Goal: Task Accomplishment & Management: Complete application form

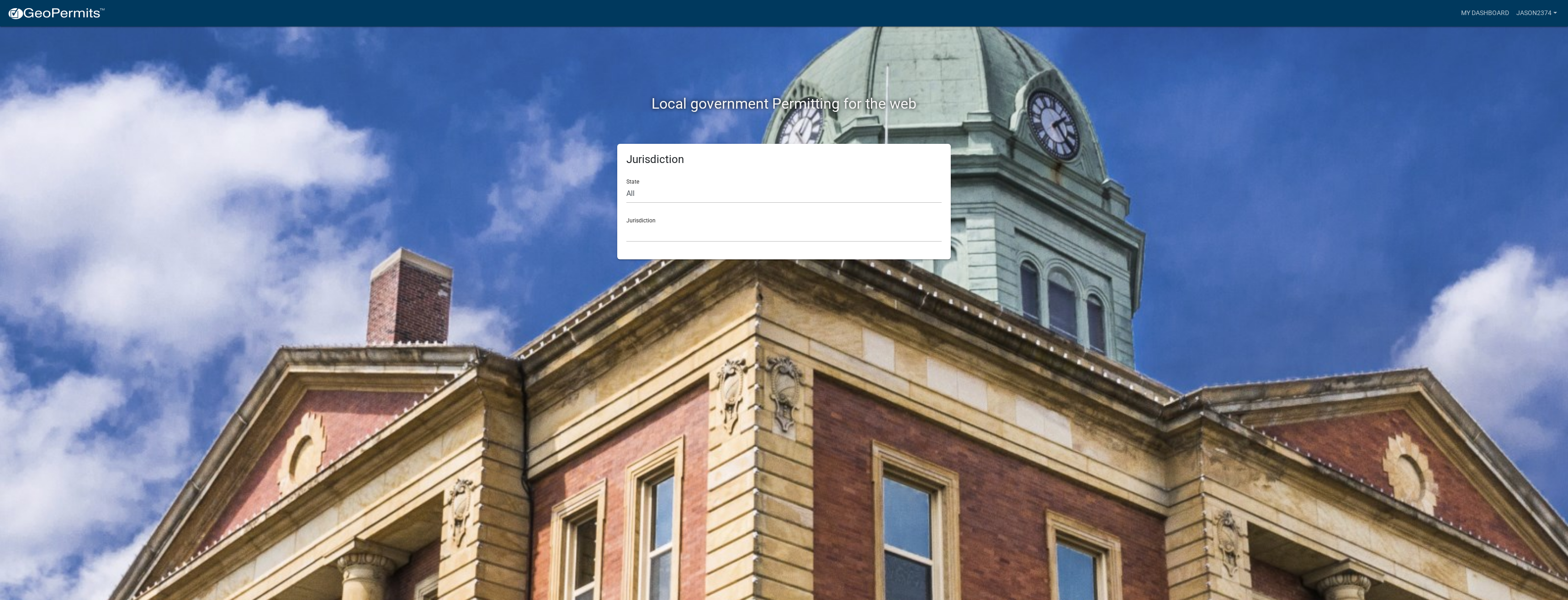
click at [724, 215] on div "Jurisdiction [GEOGRAPHIC_DATA], [US_STATE] [GEOGRAPHIC_DATA], [US_STATE][PERSON…" at bounding box center [784, 226] width 315 height 32
click at [724, 200] on select "All [US_STATE] [US_STATE] [US_STATE] [US_STATE] [US_STATE] [US_STATE] [US_STATE…" at bounding box center [784, 194] width 315 height 19
select select "[US_STATE]"
click at [626, 184] on select "All [US_STATE] [US_STATE] [US_STATE] [US_STATE] [US_STATE] [US_STATE] [US_STATE…" at bounding box center [784, 194] width 315 height 19
click at [697, 235] on select "City of [GEOGRAPHIC_DATA], [US_STATE] City of [GEOGRAPHIC_DATA], [US_STATE] Cit…" at bounding box center [784, 232] width 315 height 19
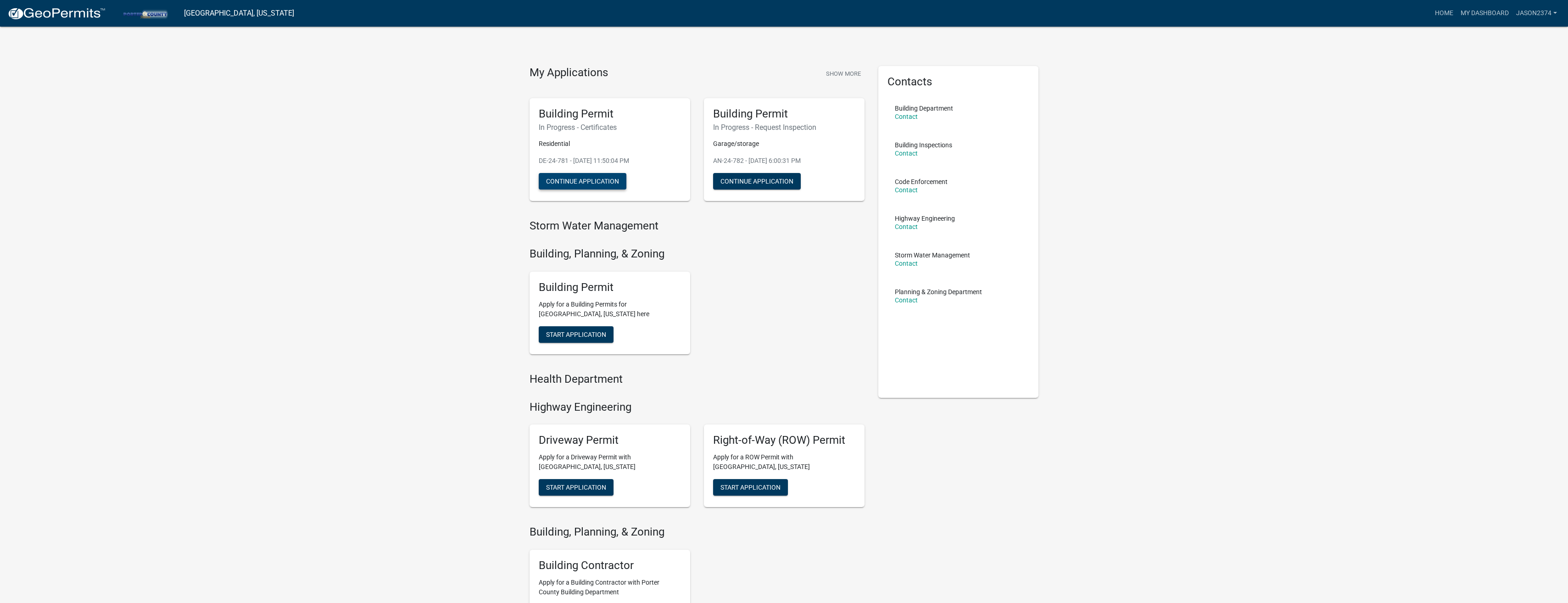
click at [600, 177] on button "Continue Application" at bounding box center [582, 181] width 87 height 17
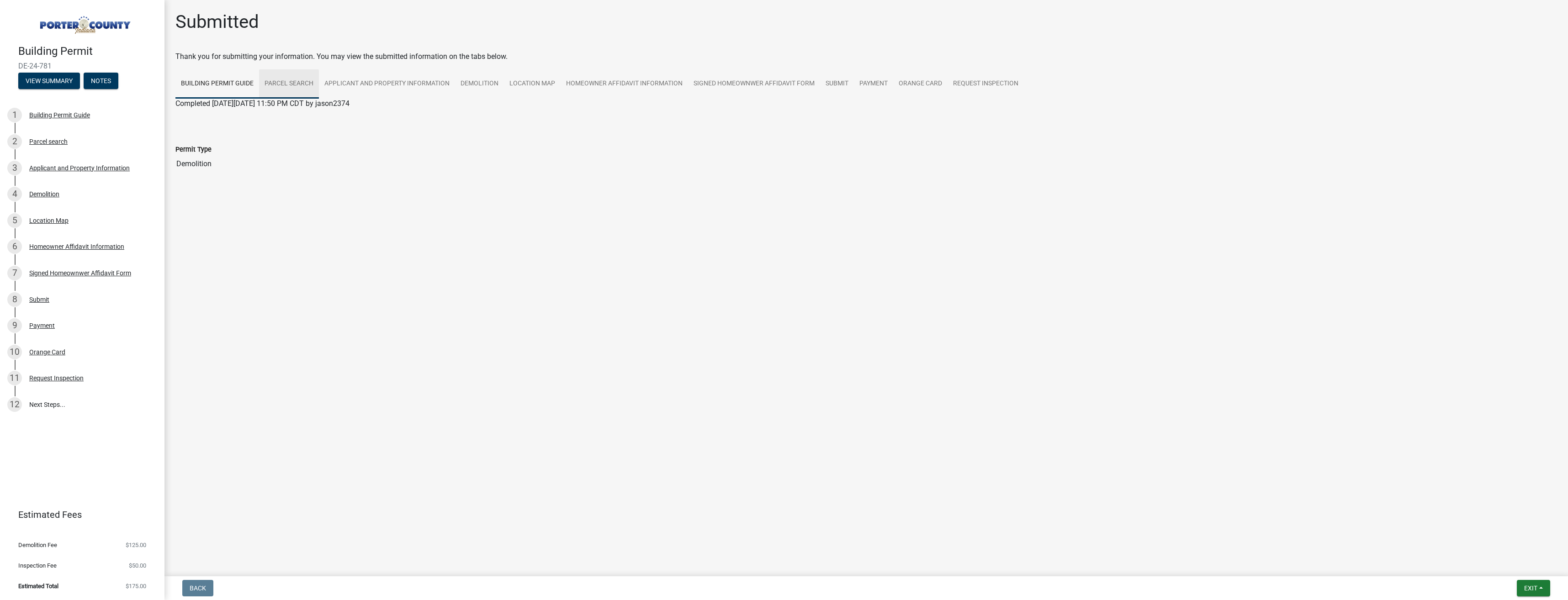
click at [275, 84] on link "Parcel search" at bounding box center [289, 84] width 60 height 29
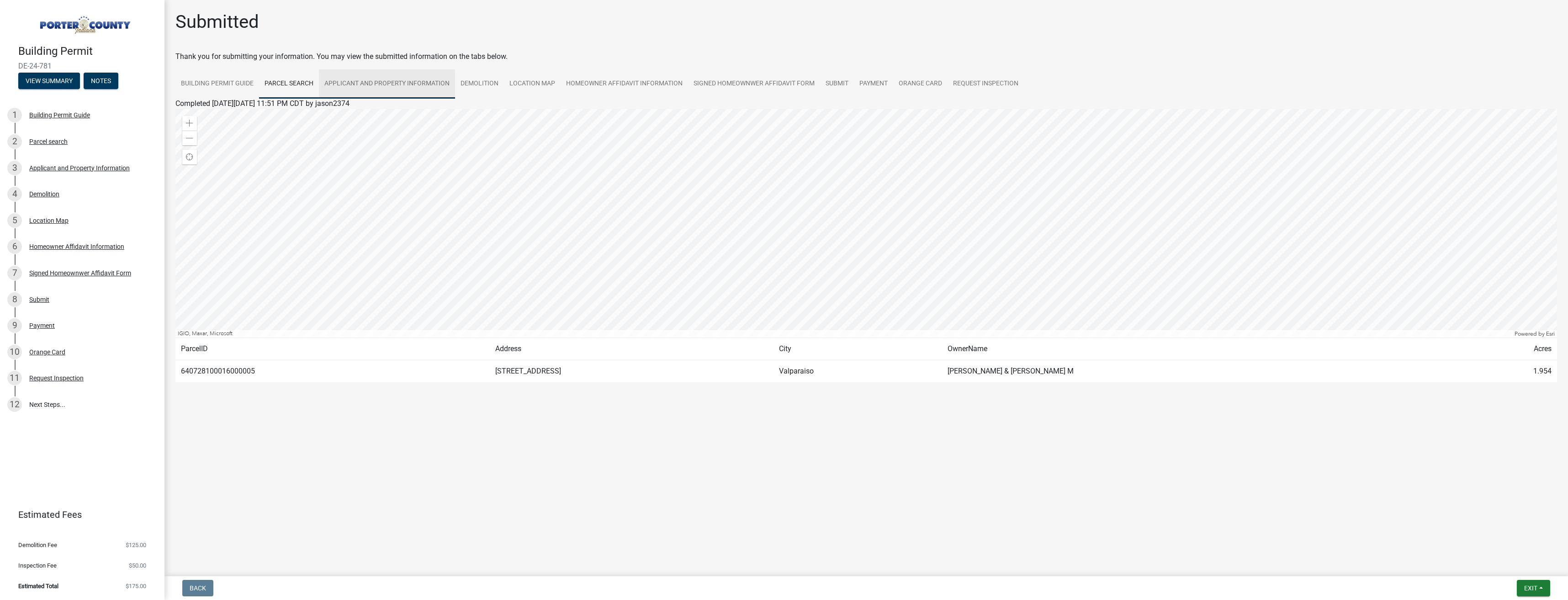
click at [356, 85] on link "Applicant and Property Information" at bounding box center [387, 84] width 136 height 29
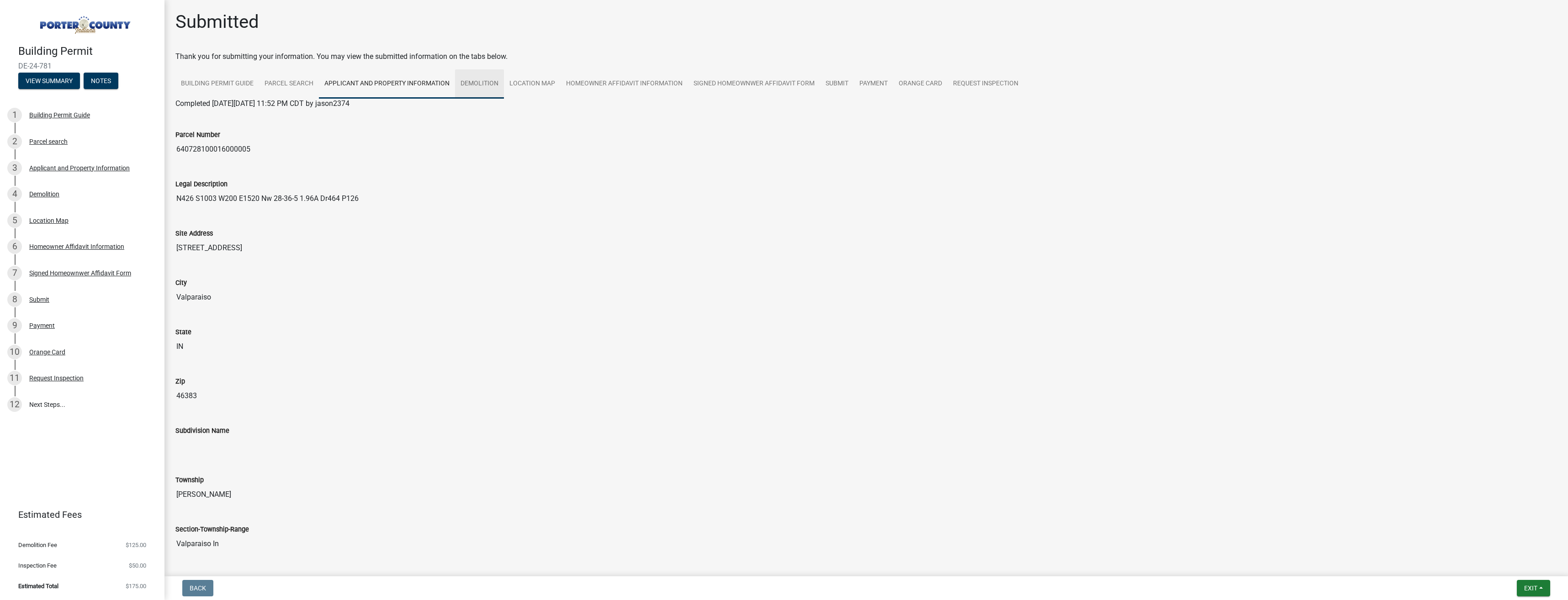
click at [479, 80] on link "Demolition" at bounding box center [480, 84] width 49 height 29
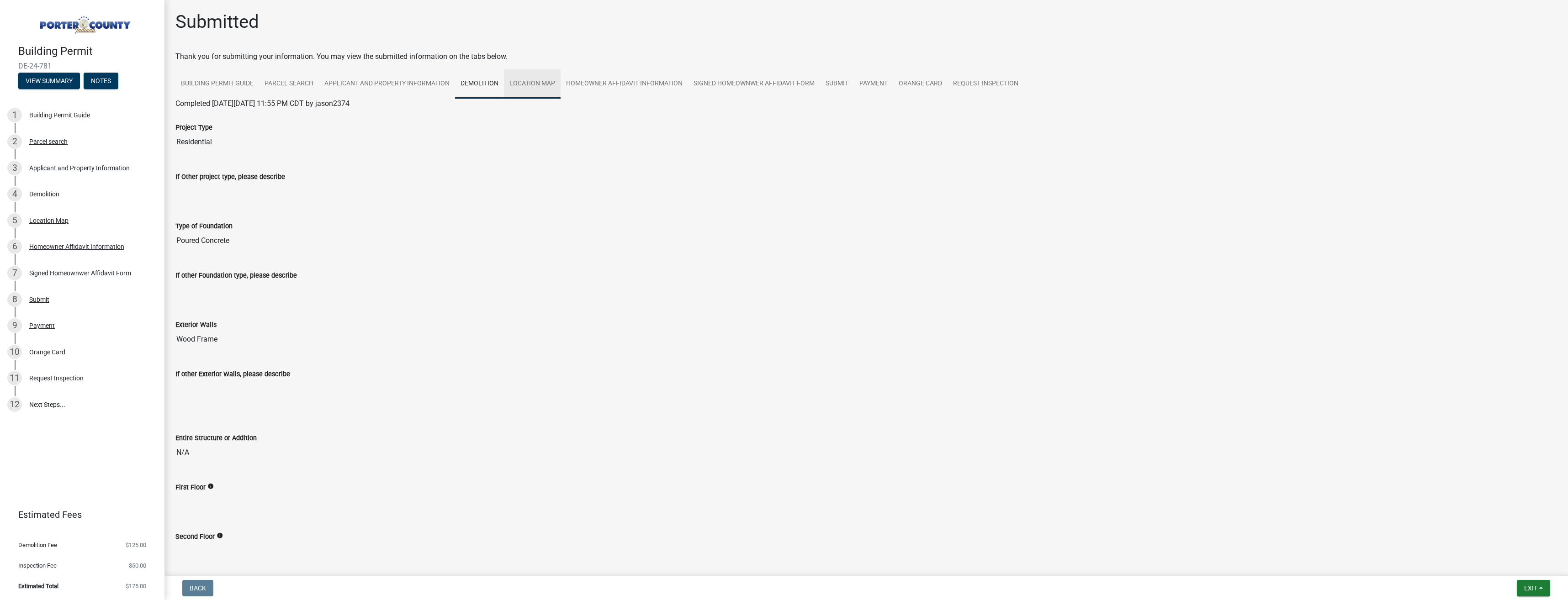
click at [543, 83] on link "Location Map" at bounding box center [532, 84] width 57 height 29
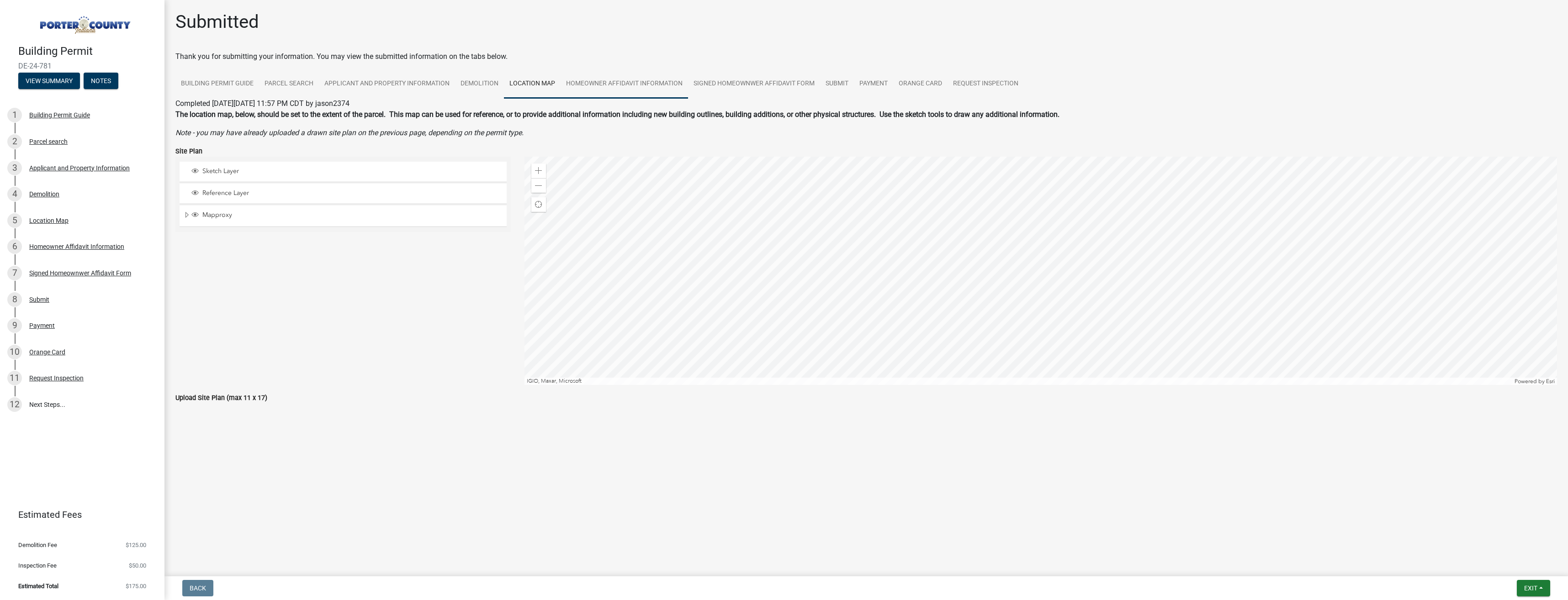
click at [585, 83] on link "Homeowner Affidavit Information" at bounding box center [624, 84] width 127 height 29
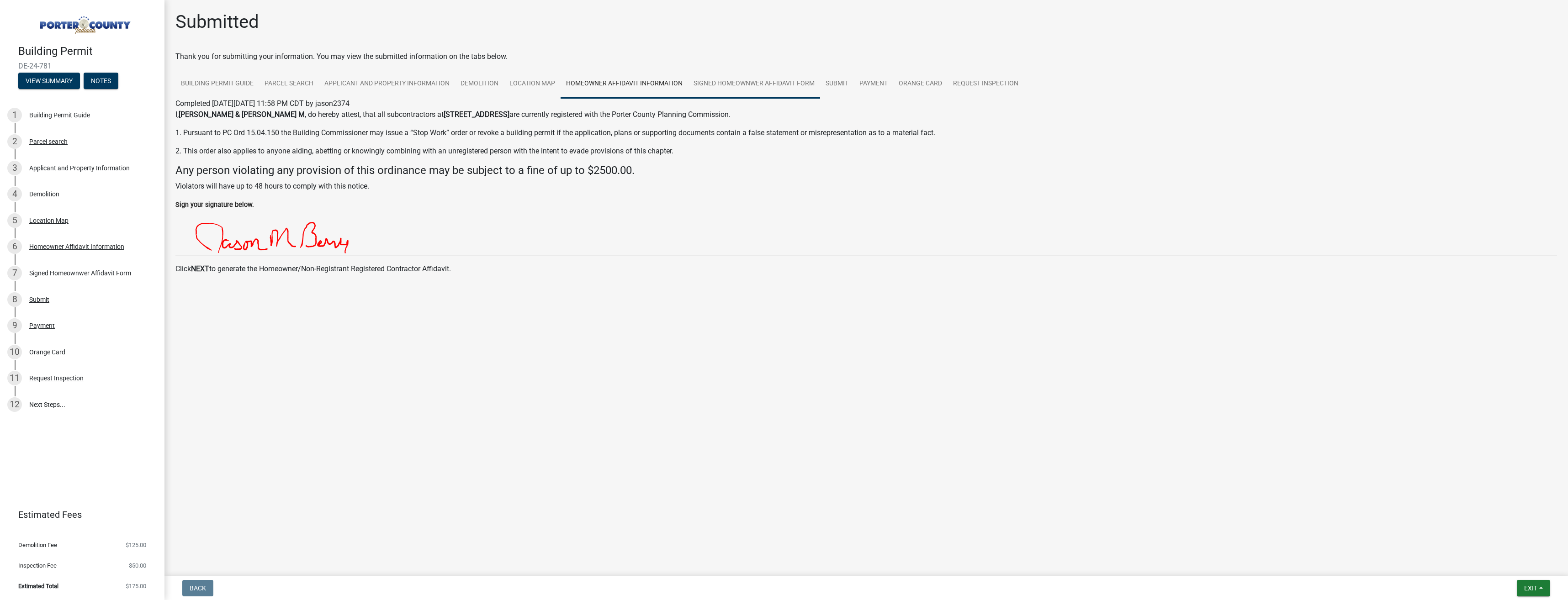
click at [739, 81] on link "Signed Homeownwer Affidavit Form" at bounding box center [754, 84] width 132 height 29
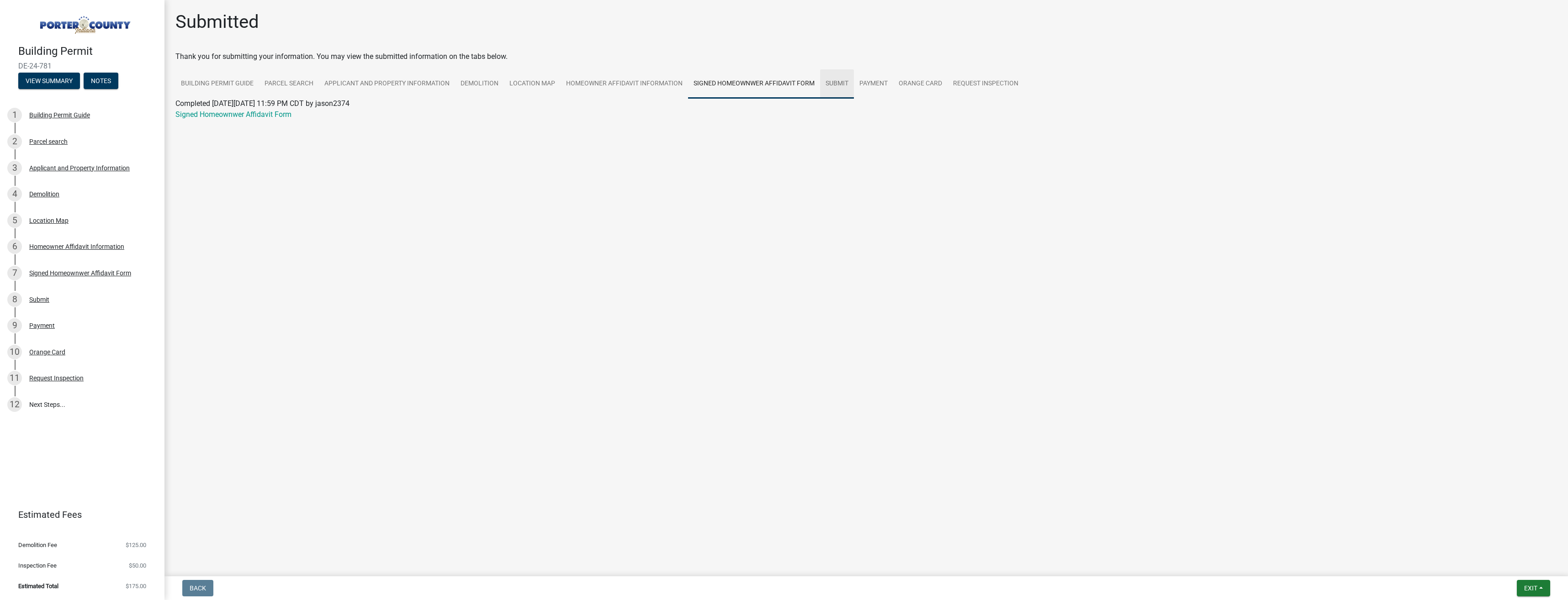
click at [835, 82] on link "Submit" at bounding box center [837, 84] width 34 height 29
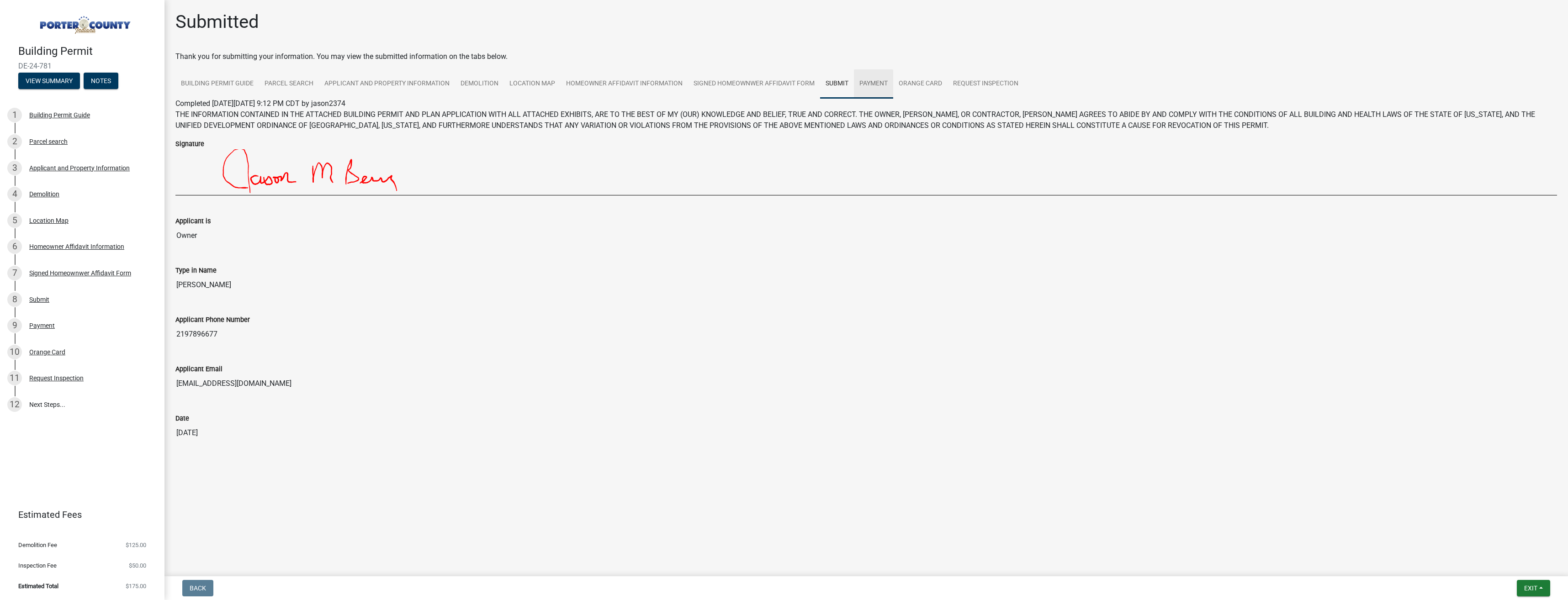
click at [867, 80] on link "Payment" at bounding box center [873, 84] width 40 height 29
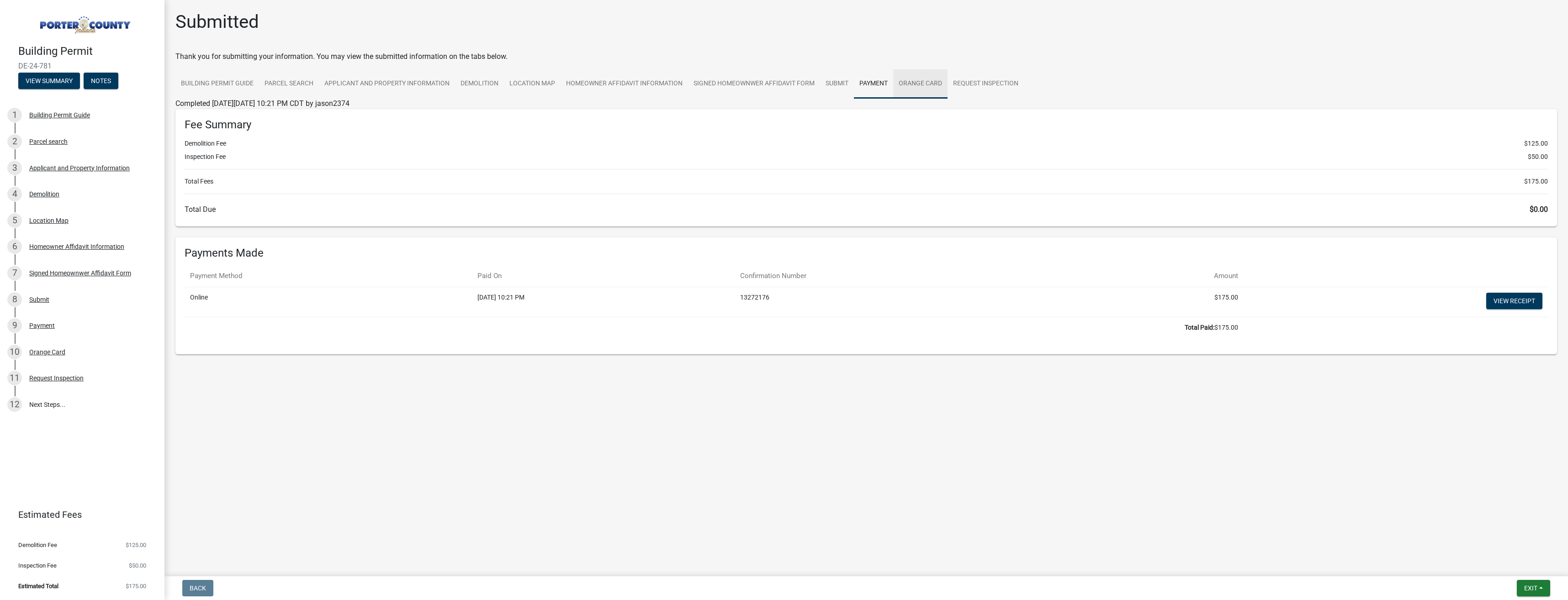
click at [908, 80] on link "Orange Card" at bounding box center [920, 84] width 54 height 29
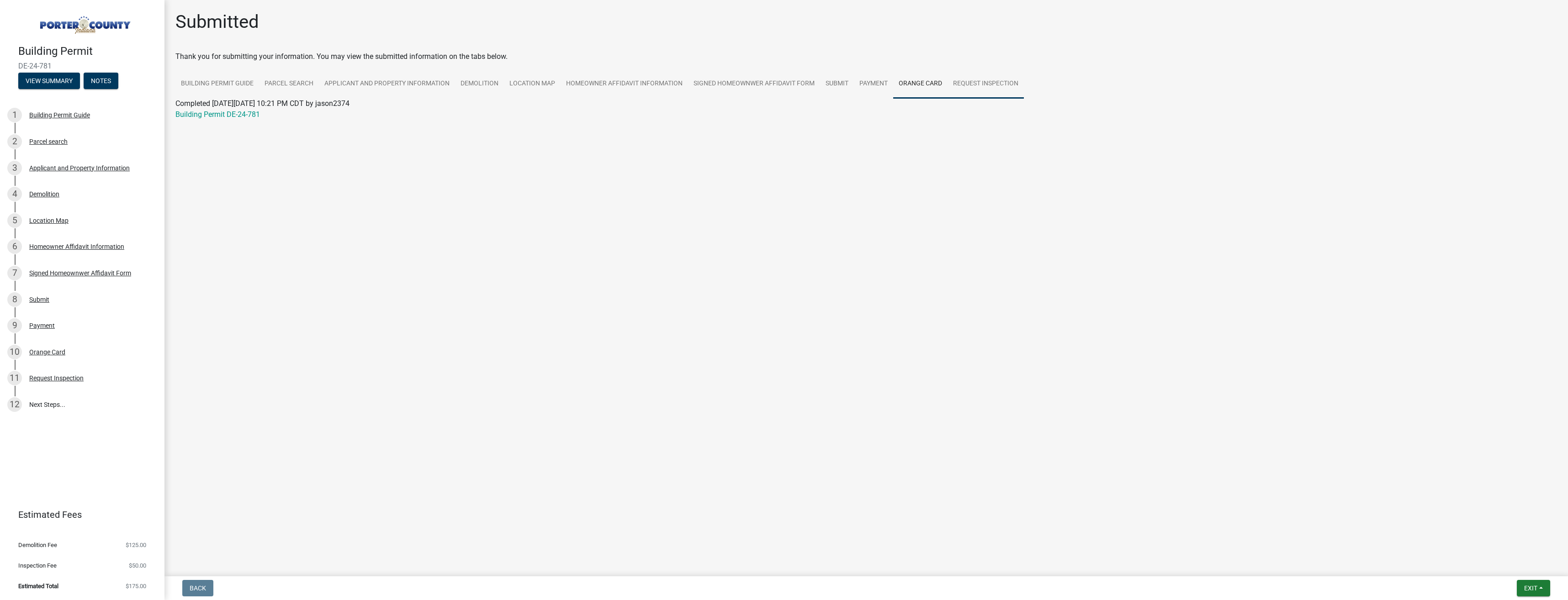
click at [979, 82] on link "Request Inspection" at bounding box center [985, 84] width 76 height 29
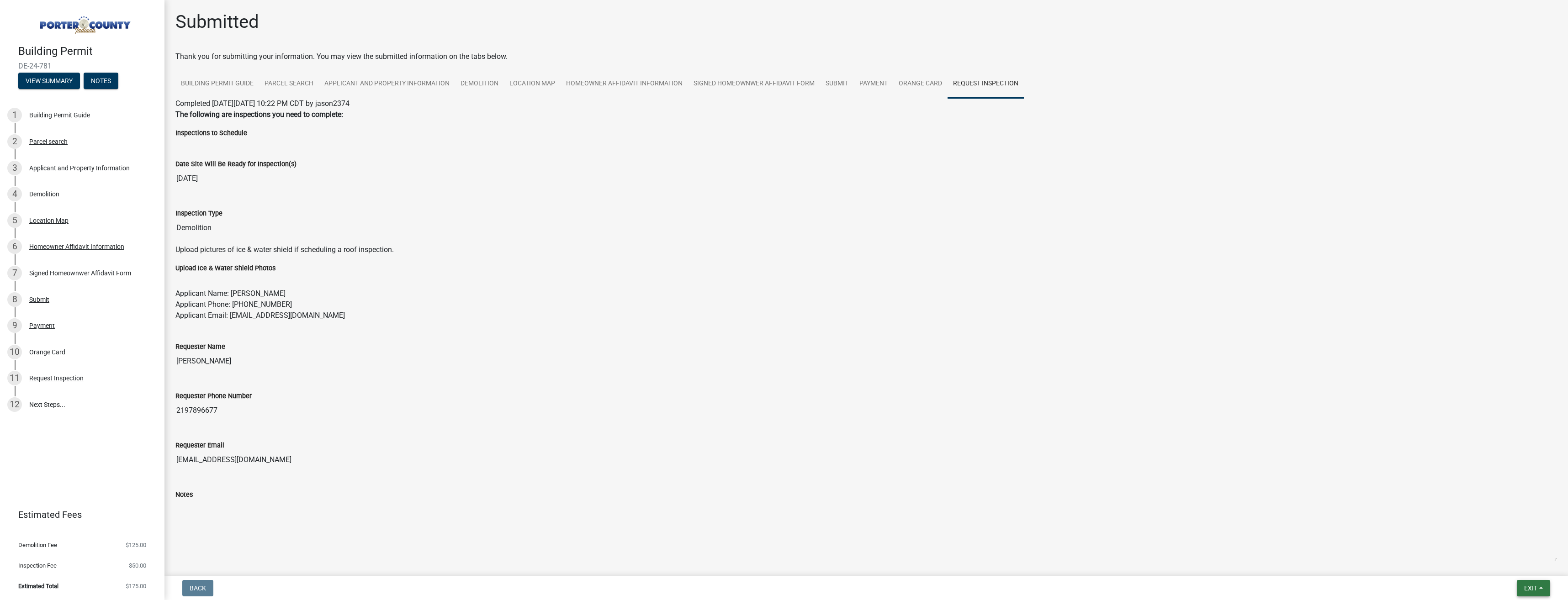
click at [1527, 588] on span "Exit" at bounding box center [1531, 588] width 13 height 7
click at [1502, 559] on button "Save & Exit" at bounding box center [1514, 565] width 73 height 22
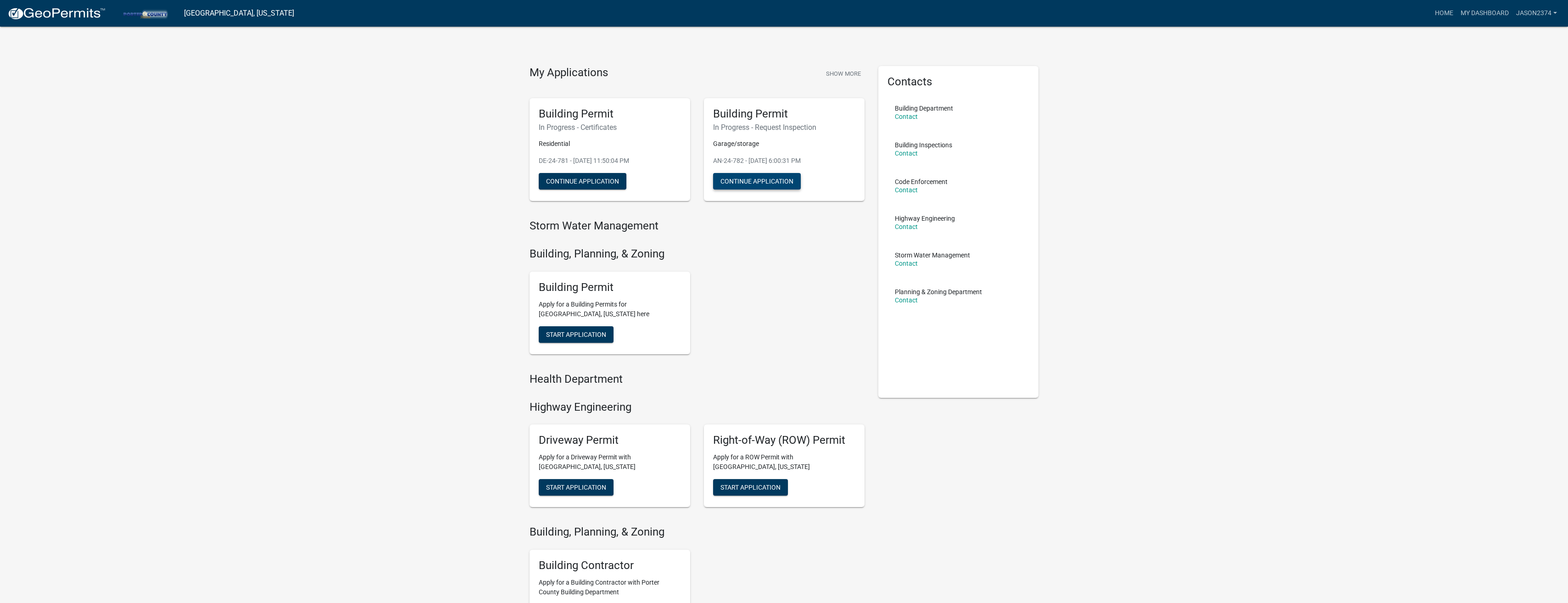
click at [782, 180] on button "Continue Application" at bounding box center [756, 181] width 87 height 17
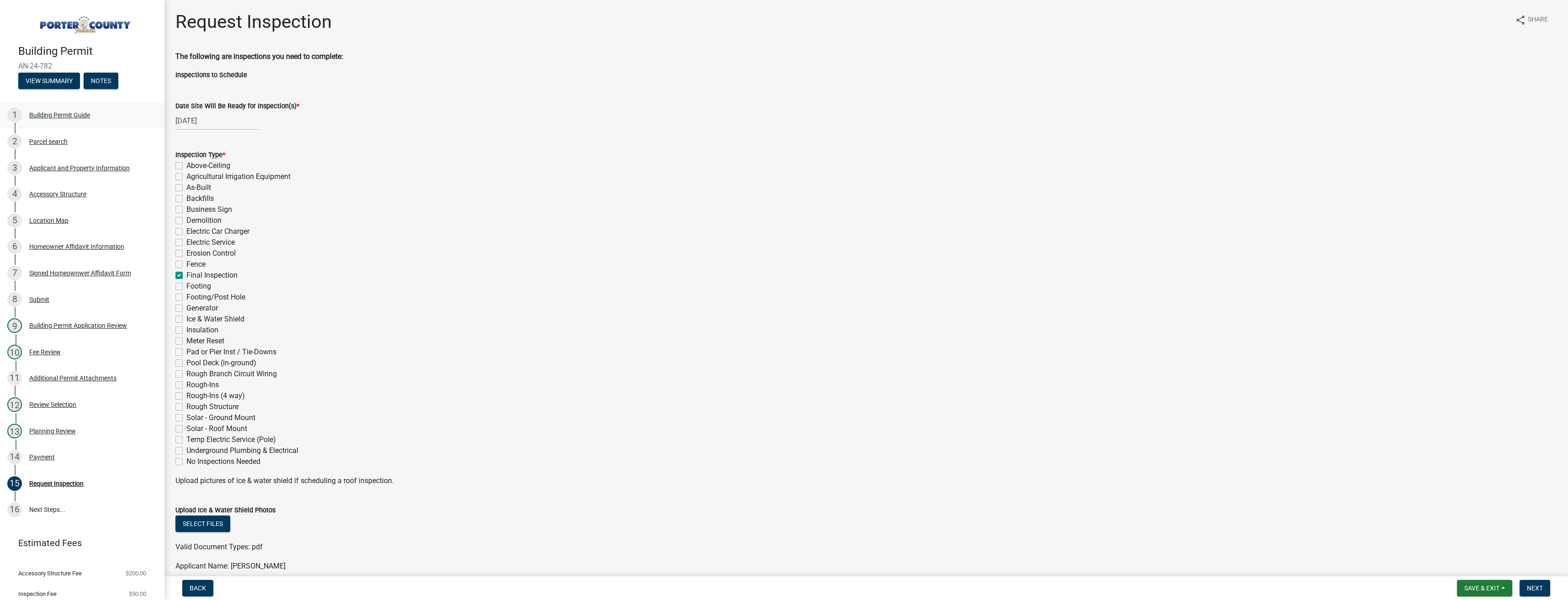
click at [77, 113] on div "Building Permit Guide" at bounding box center [60, 115] width 61 height 7
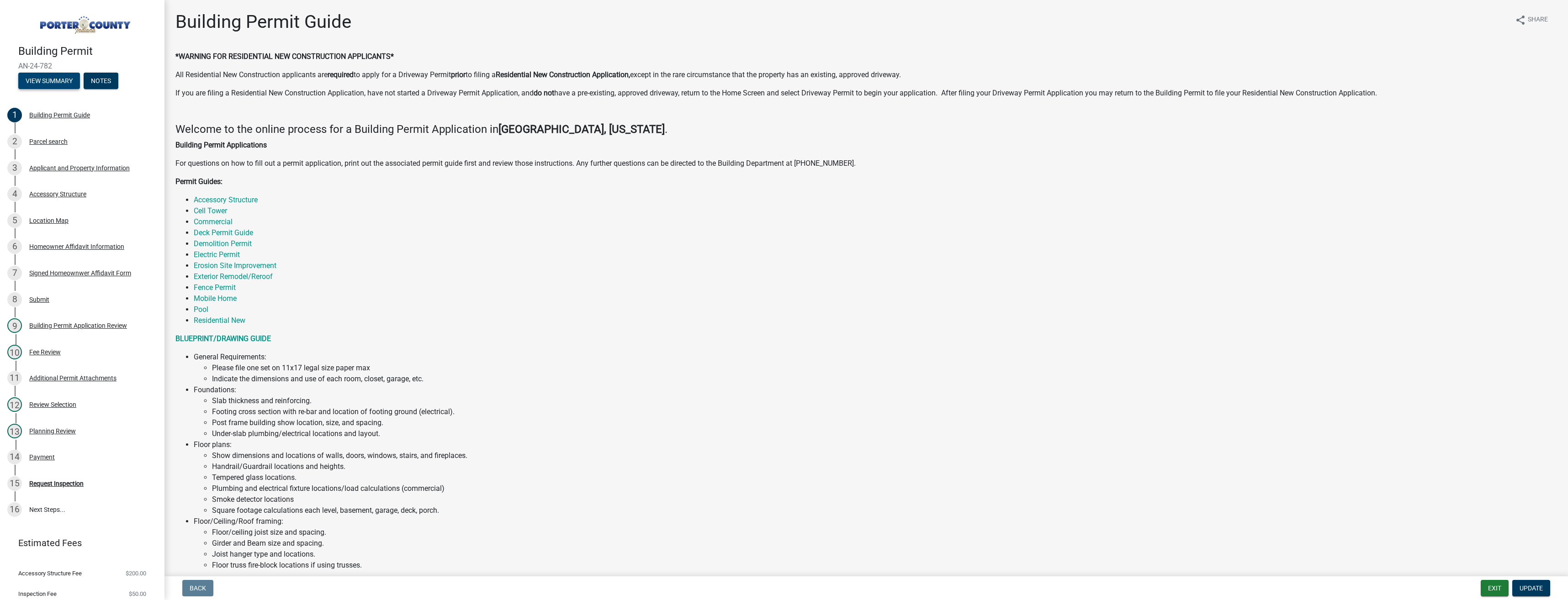
click at [54, 81] on button "View Summary" at bounding box center [49, 80] width 61 height 16
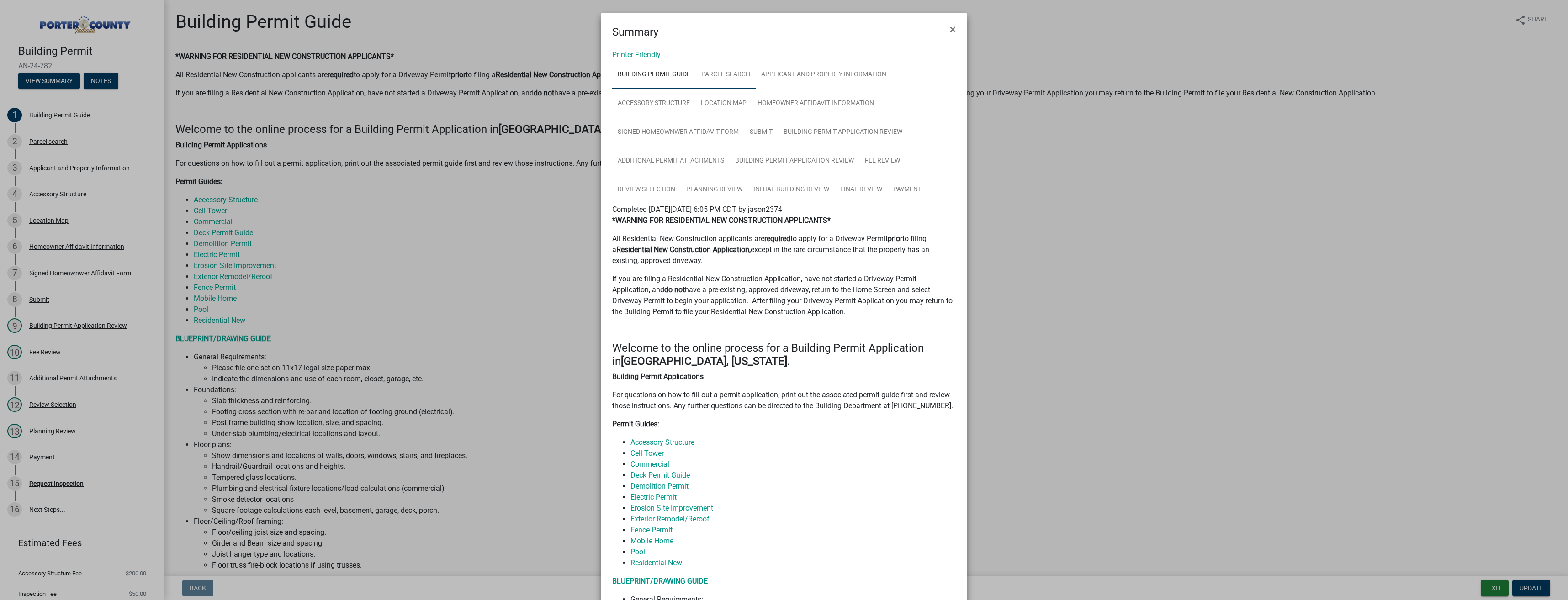
click at [722, 72] on link "Parcel search" at bounding box center [726, 75] width 60 height 29
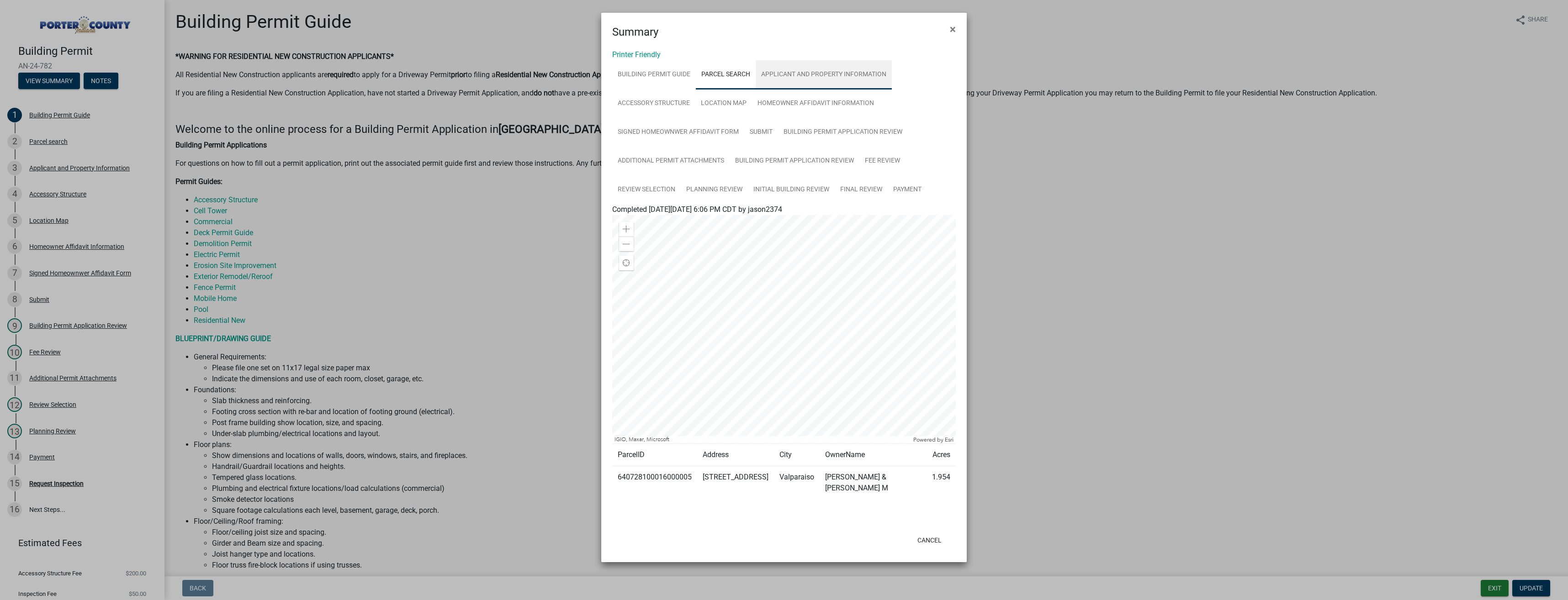
click at [786, 77] on link "Applicant and Property Information" at bounding box center [824, 75] width 136 height 29
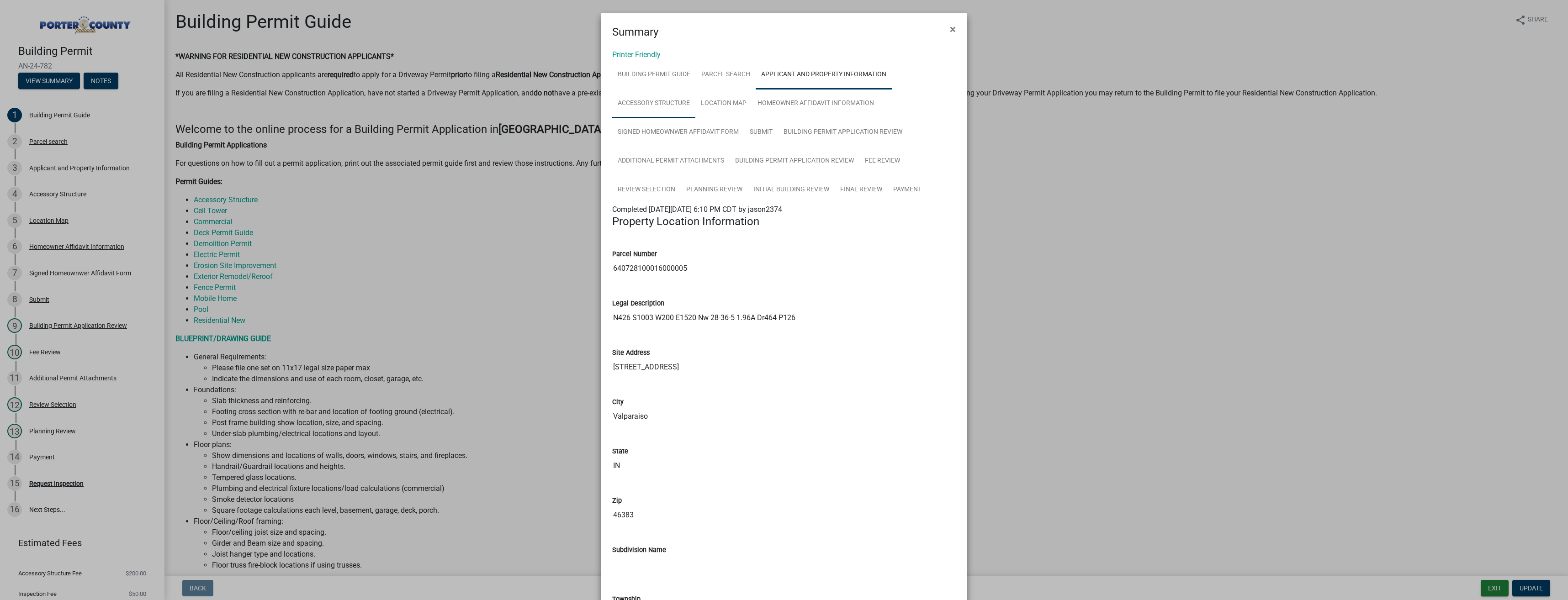
click at [662, 102] on link "Accessory Structure" at bounding box center [654, 103] width 83 height 29
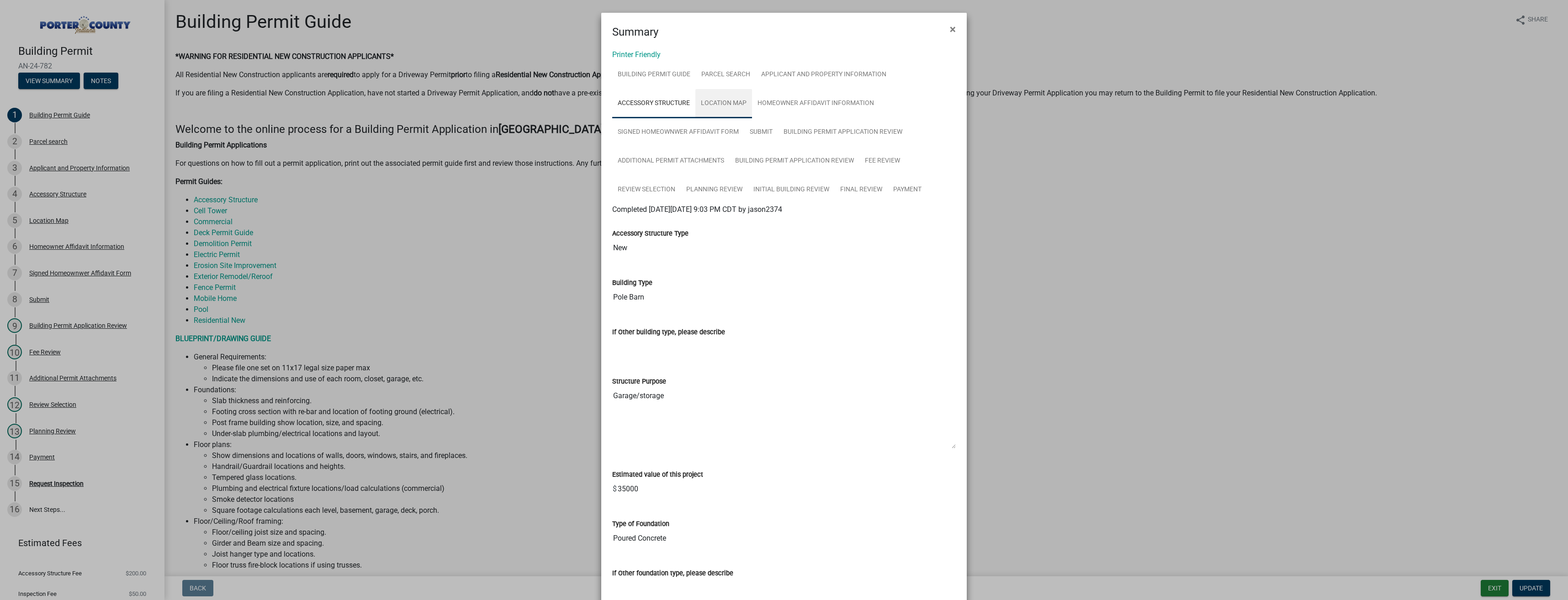
click at [725, 103] on link "Location Map" at bounding box center [723, 103] width 57 height 29
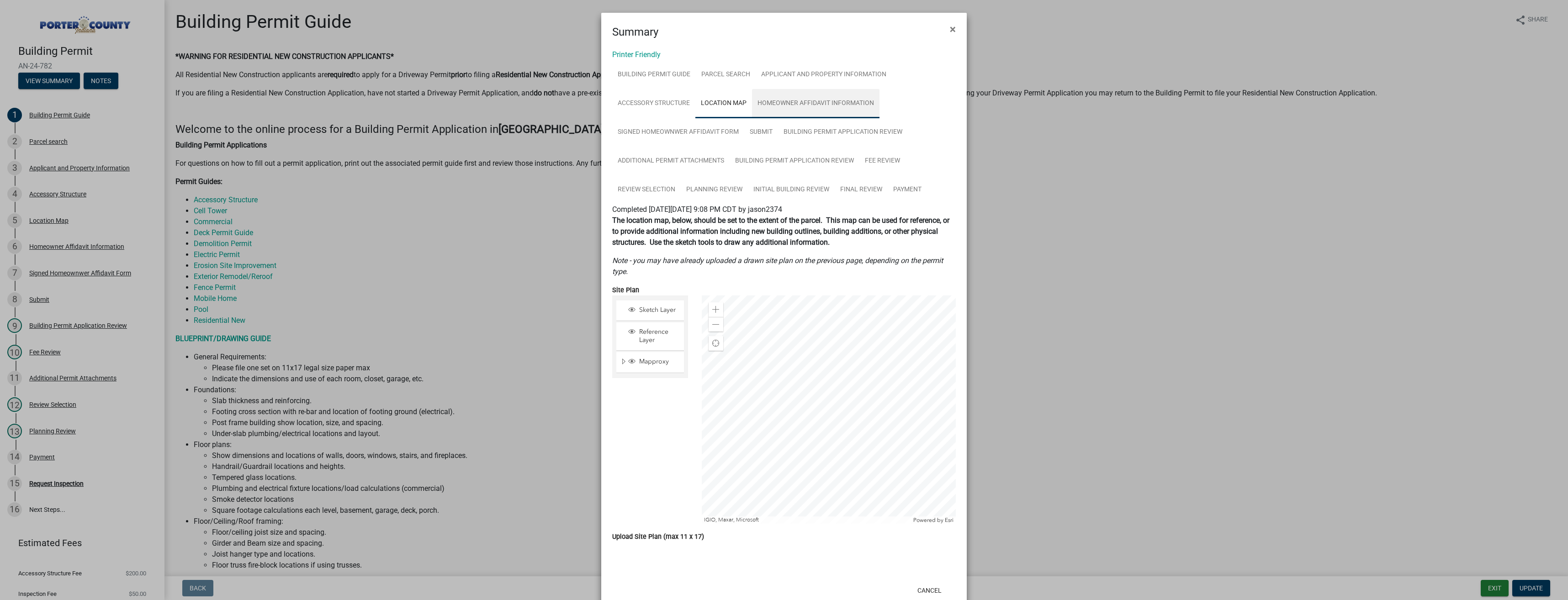
click at [784, 102] on link "Homeowner Affidavit Information" at bounding box center [815, 103] width 127 height 29
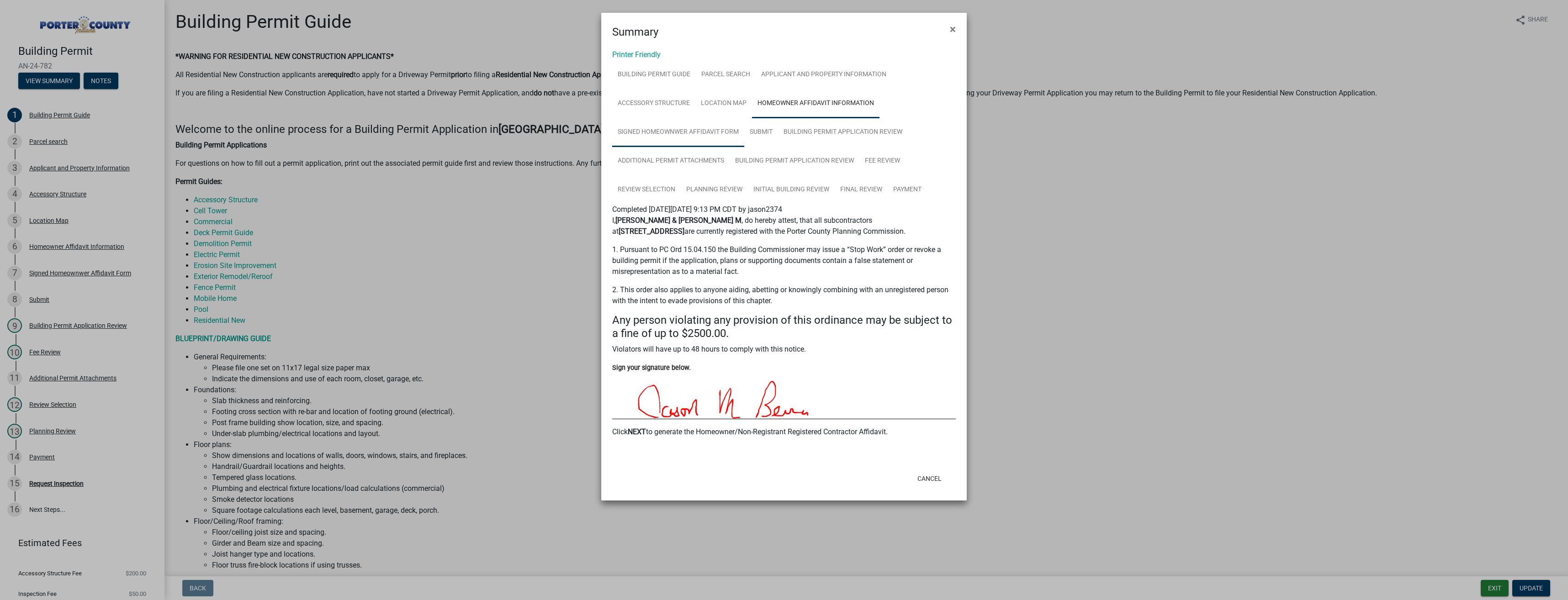
click at [698, 134] on link "Signed Homeownwer Affidavit Form" at bounding box center [678, 133] width 132 height 29
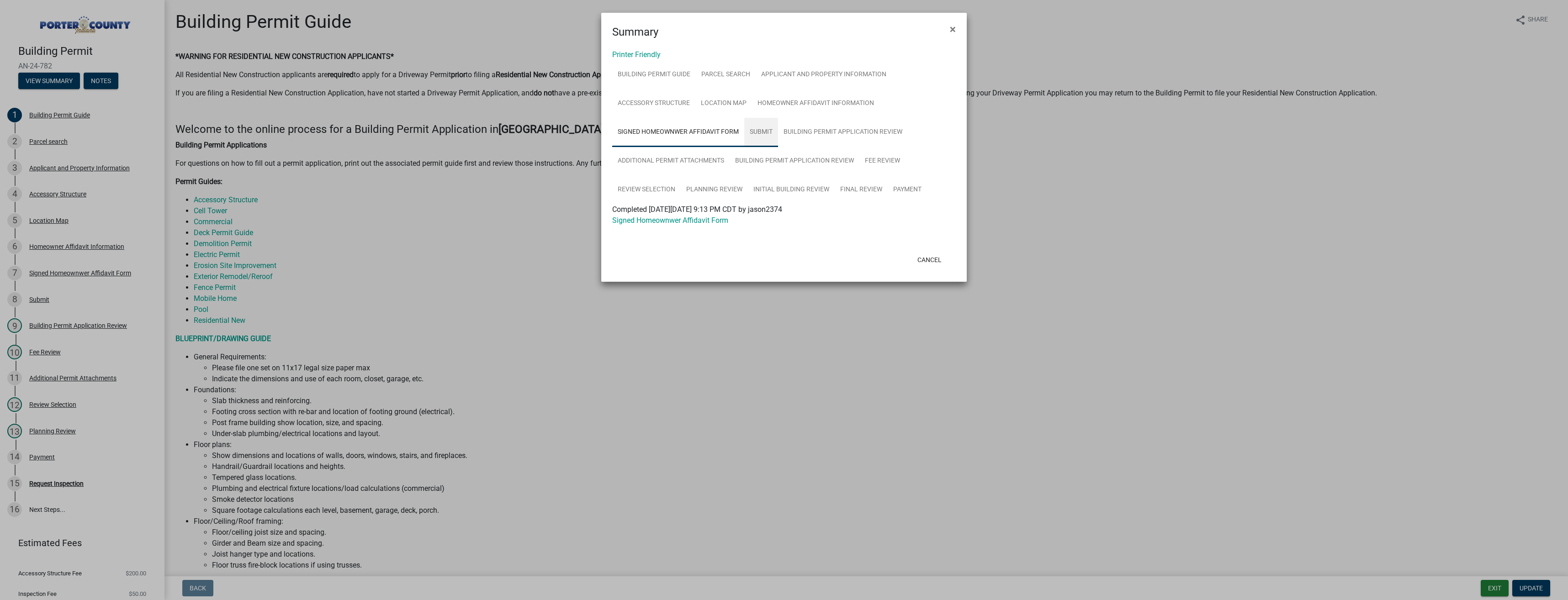
click at [763, 131] on link "Submit" at bounding box center [761, 133] width 34 height 29
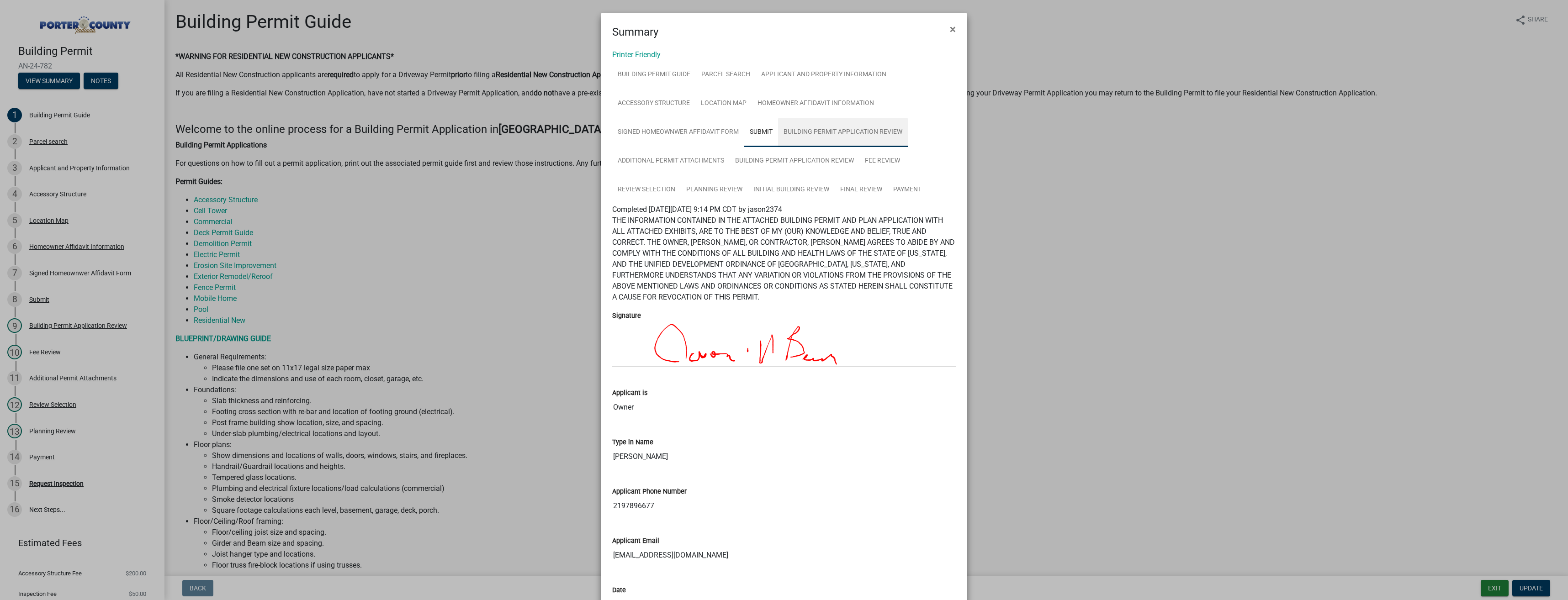
click at [842, 134] on link "Building Permit Application Review" at bounding box center [842, 133] width 130 height 29
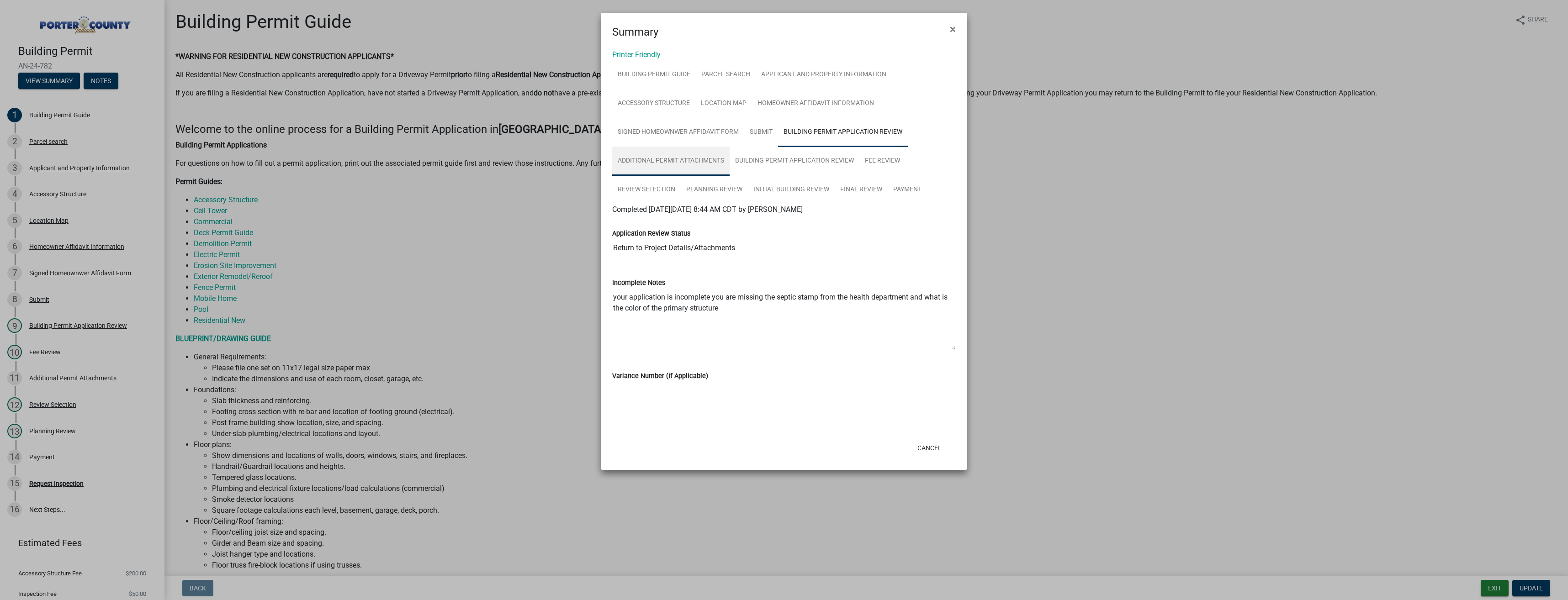
click at [709, 160] on link "Additional Permit Attachments" at bounding box center [671, 161] width 117 height 29
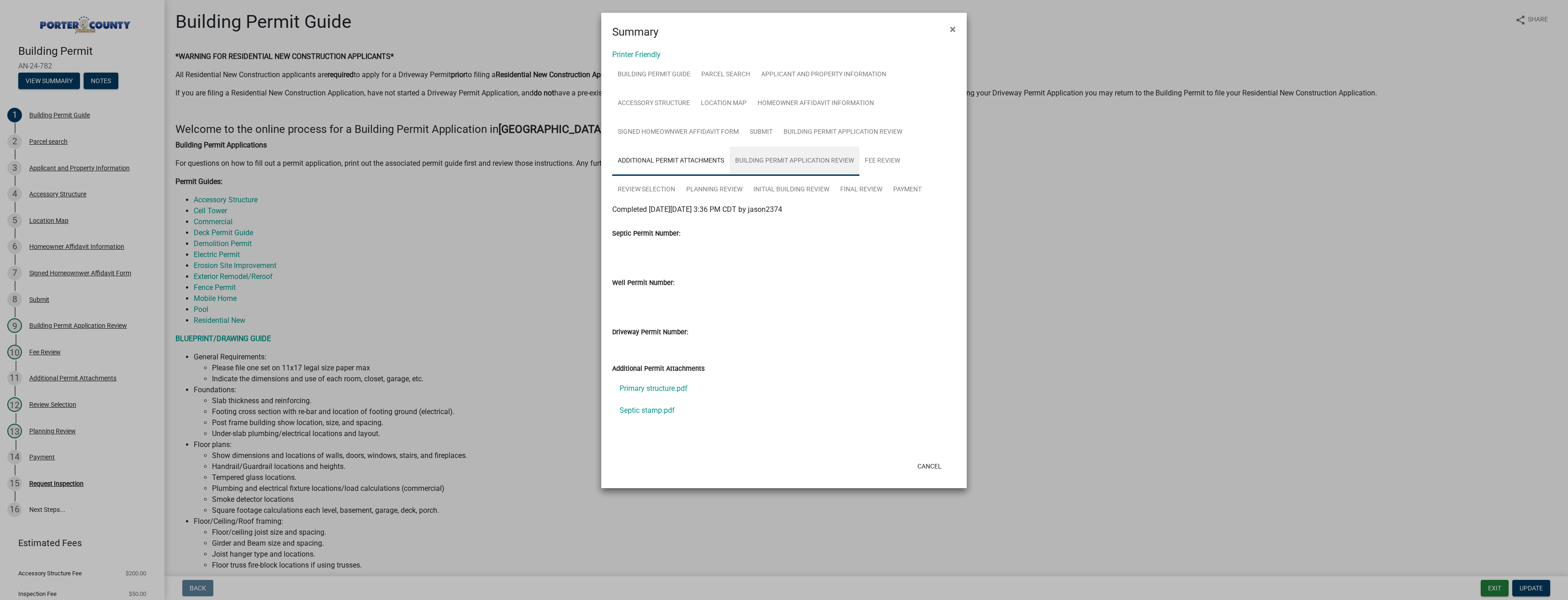
click at [756, 160] on link "Building Permit Application Review" at bounding box center [794, 161] width 130 height 29
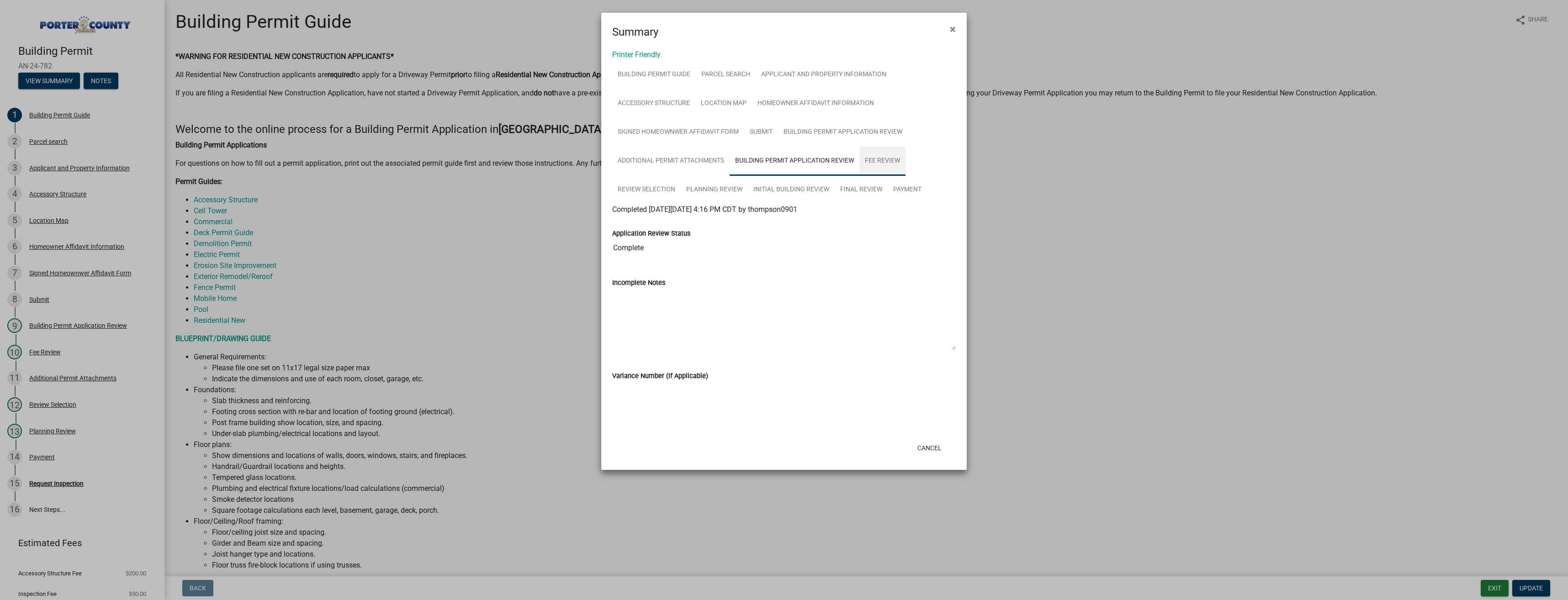
click at [897, 161] on link "Fee Review" at bounding box center [883, 161] width 46 height 29
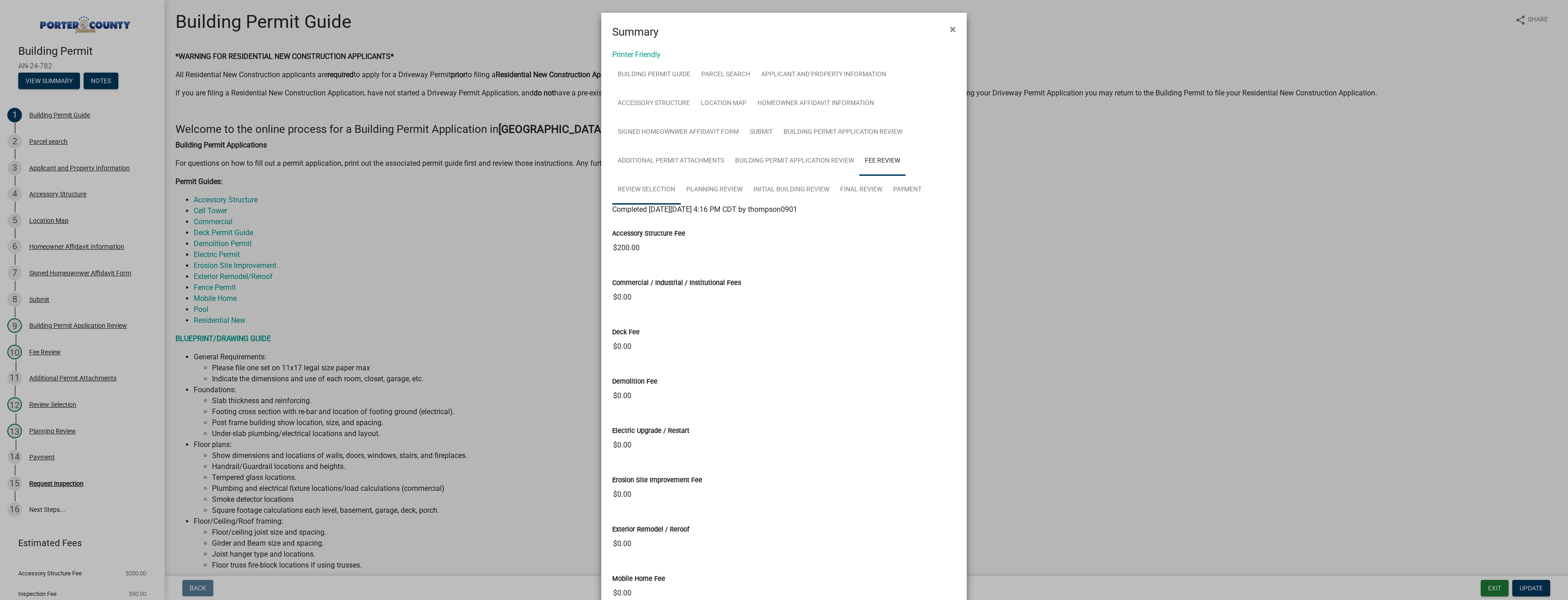
click at [642, 189] on link "Review Selection" at bounding box center [646, 190] width 69 height 29
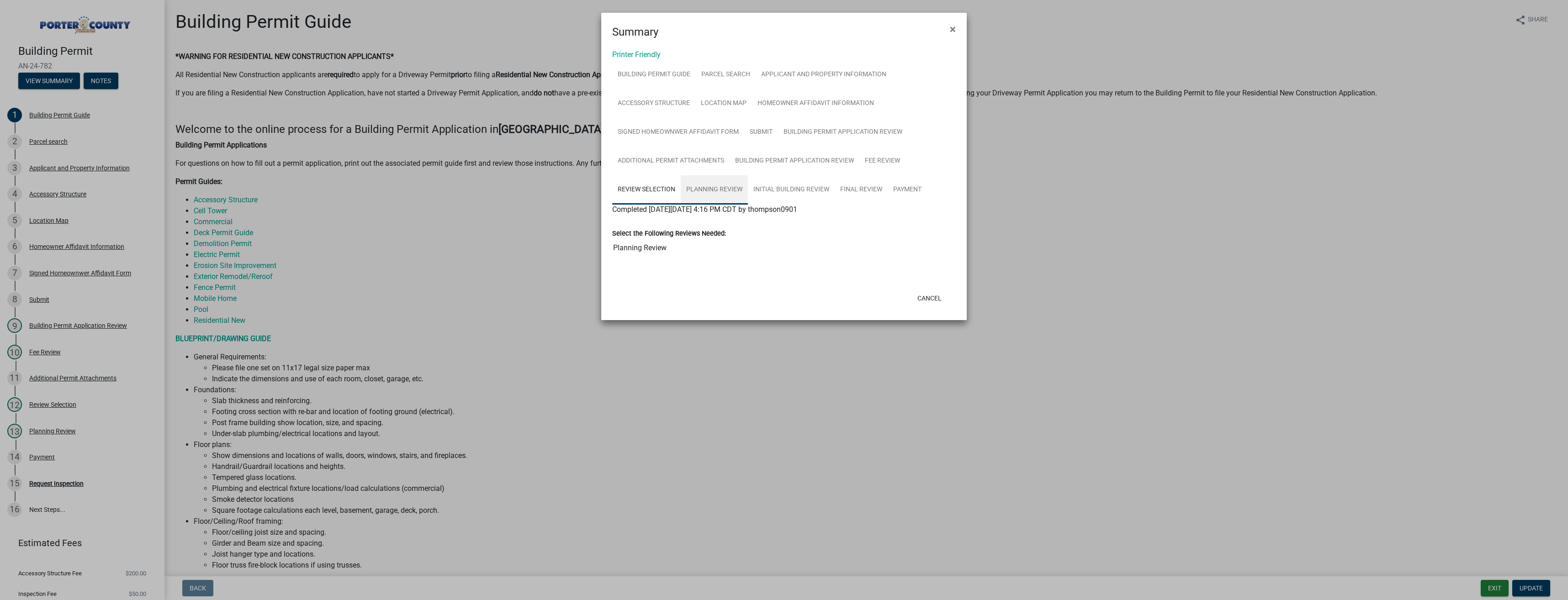
click at [703, 189] on link "Planning Review" at bounding box center [714, 190] width 67 height 29
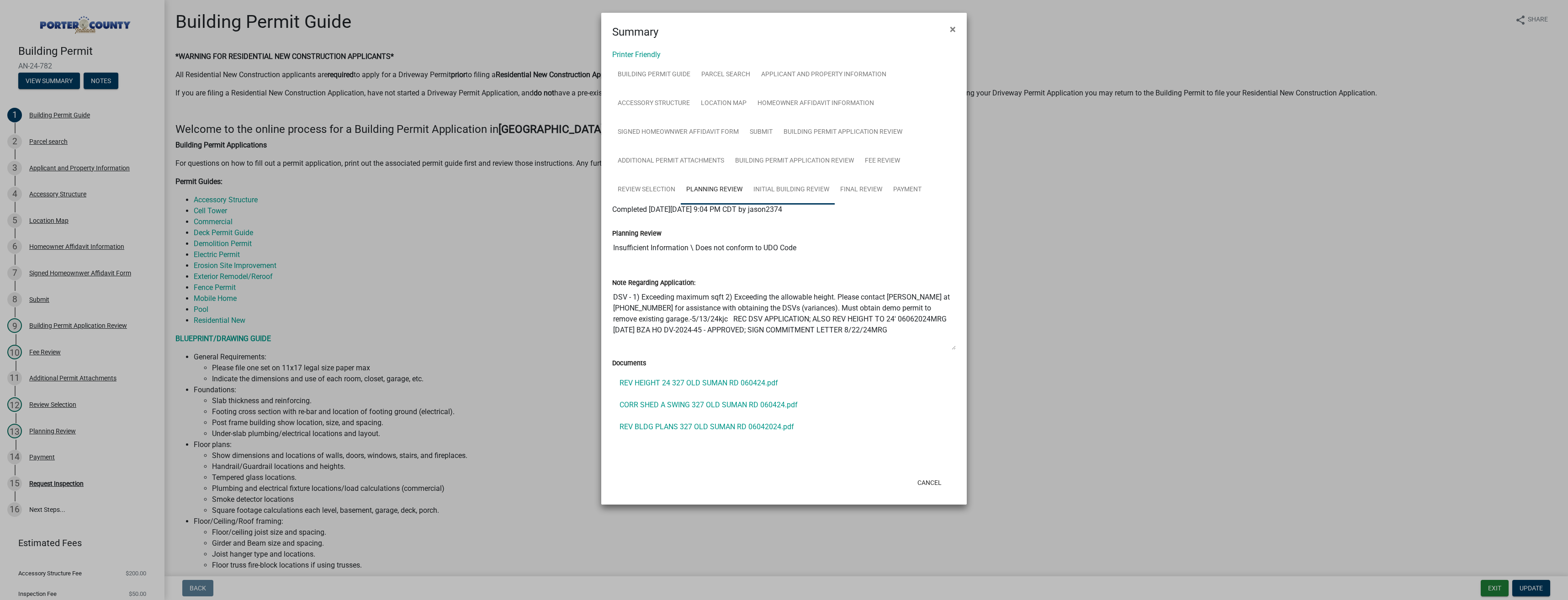
click at [785, 193] on link "Initial Building Review" at bounding box center [791, 190] width 87 height 29
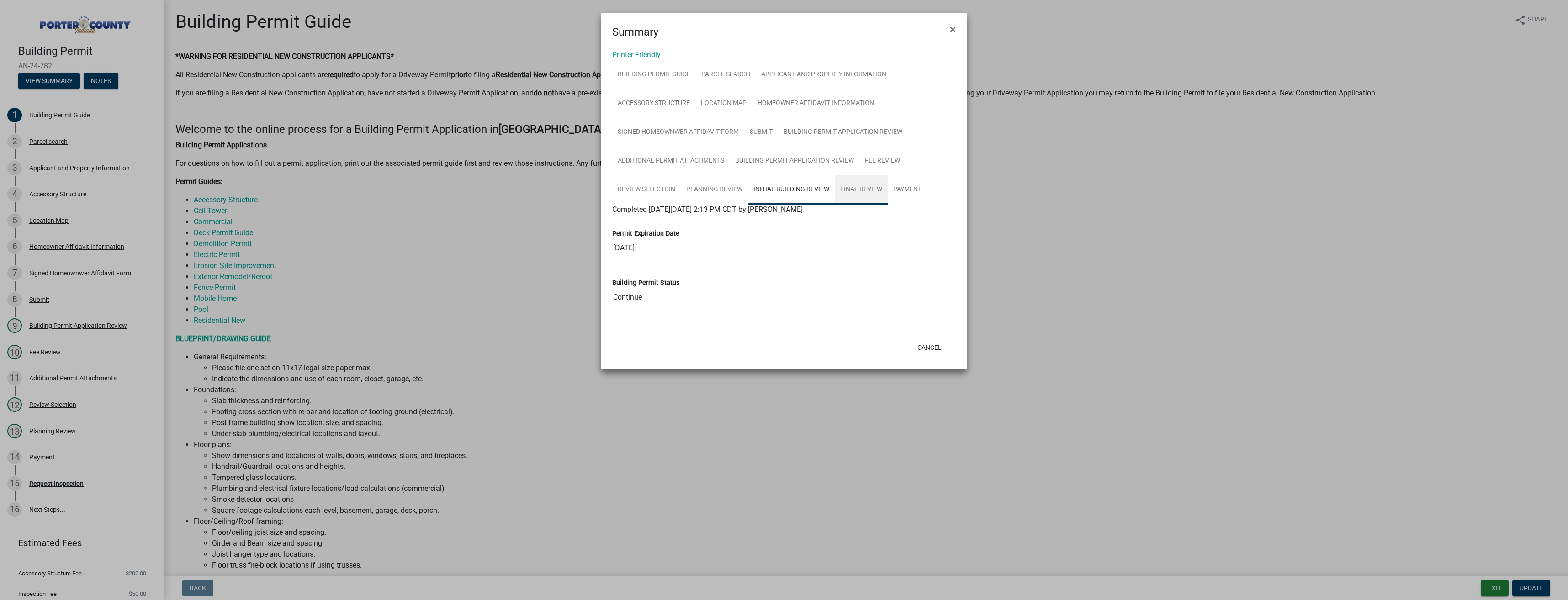
click at [858, 189] on link "Final Review" at bounding box center [861, 190] width 53 height 29
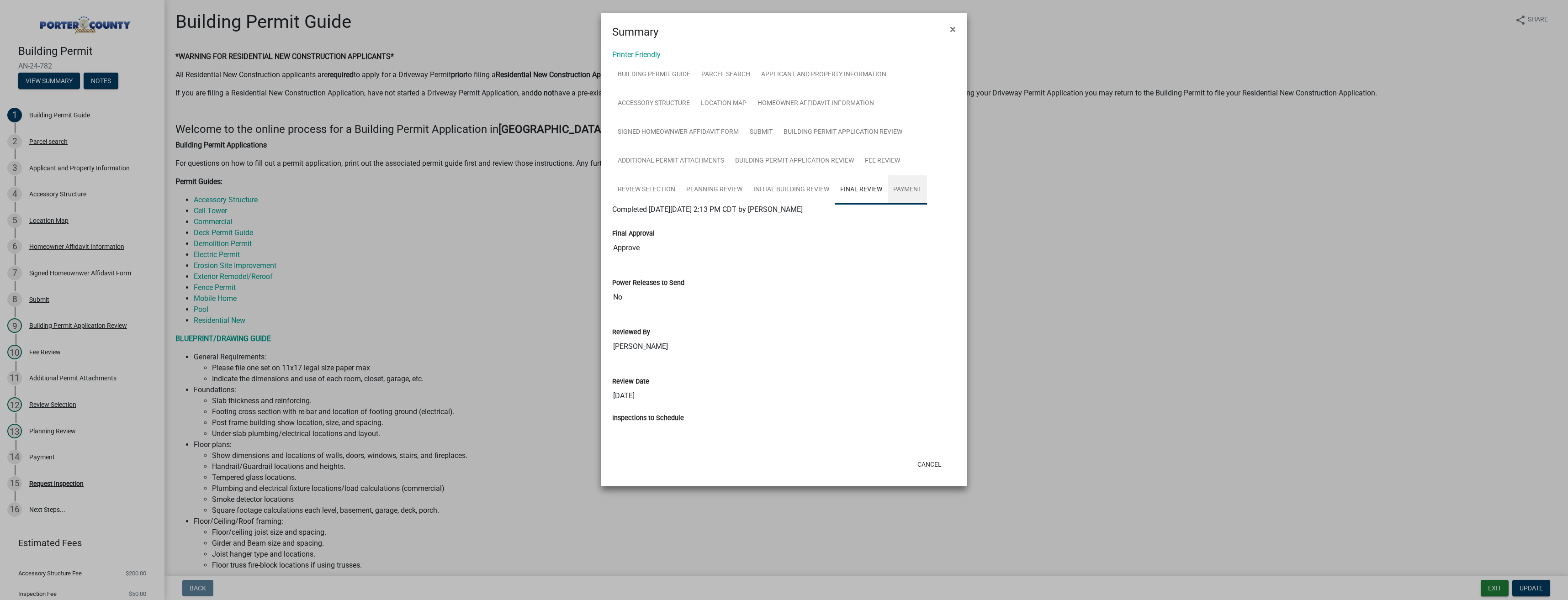
click at [900, 192] on link "Payment" at bounding box center [907, 190] width 40 height 29
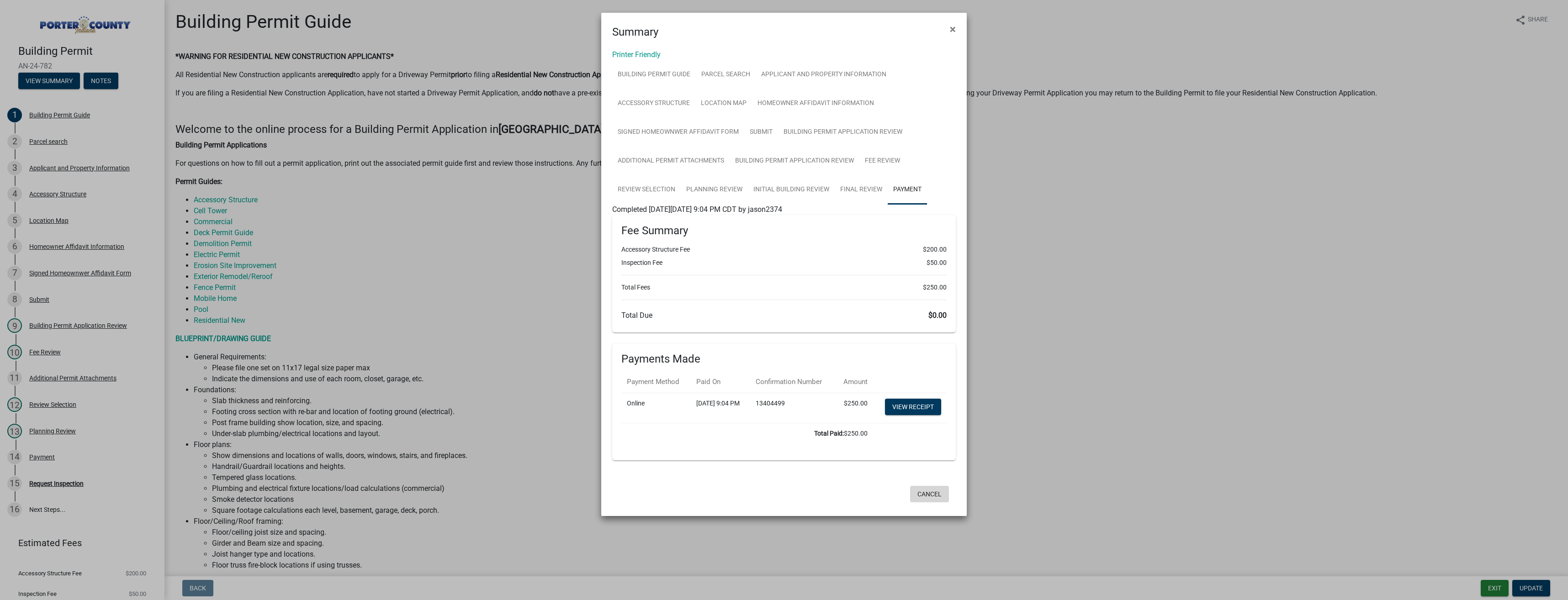
click at [925, 503] on button "Cancel" at bounding box center [929, 494] width 39 height 16
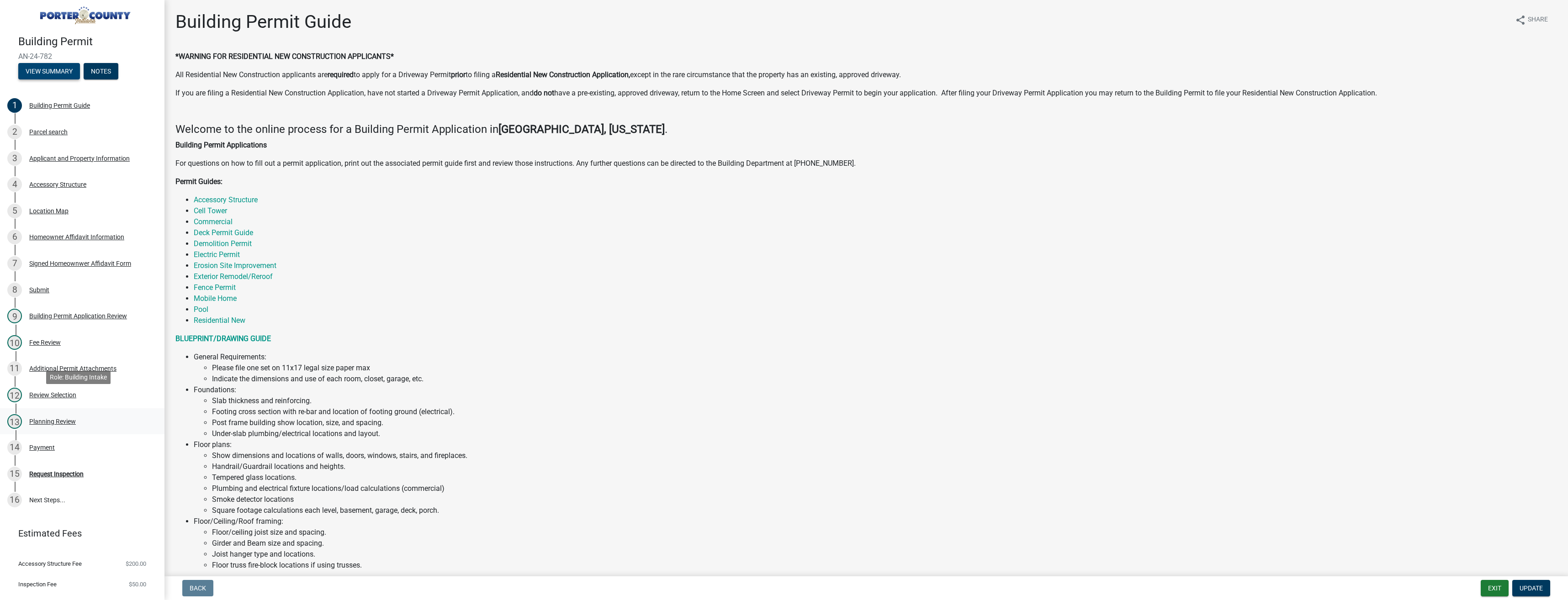
scroll to position [27, 0]
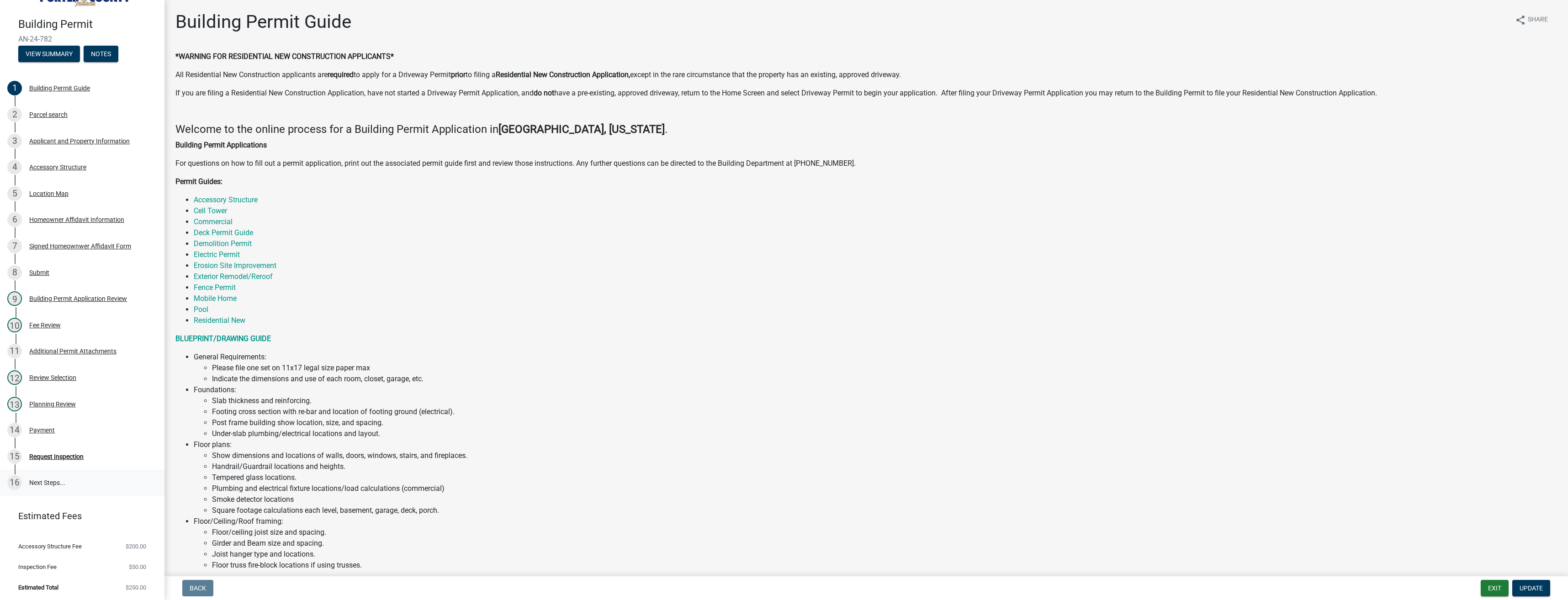
click at [58, 483] on link "16 Next Steps..." at bounding box center [82, 483] width 164 height 27
click at [58, 456] on div "Request Inspection" at bounding box center [56, 456] width 54 height 7
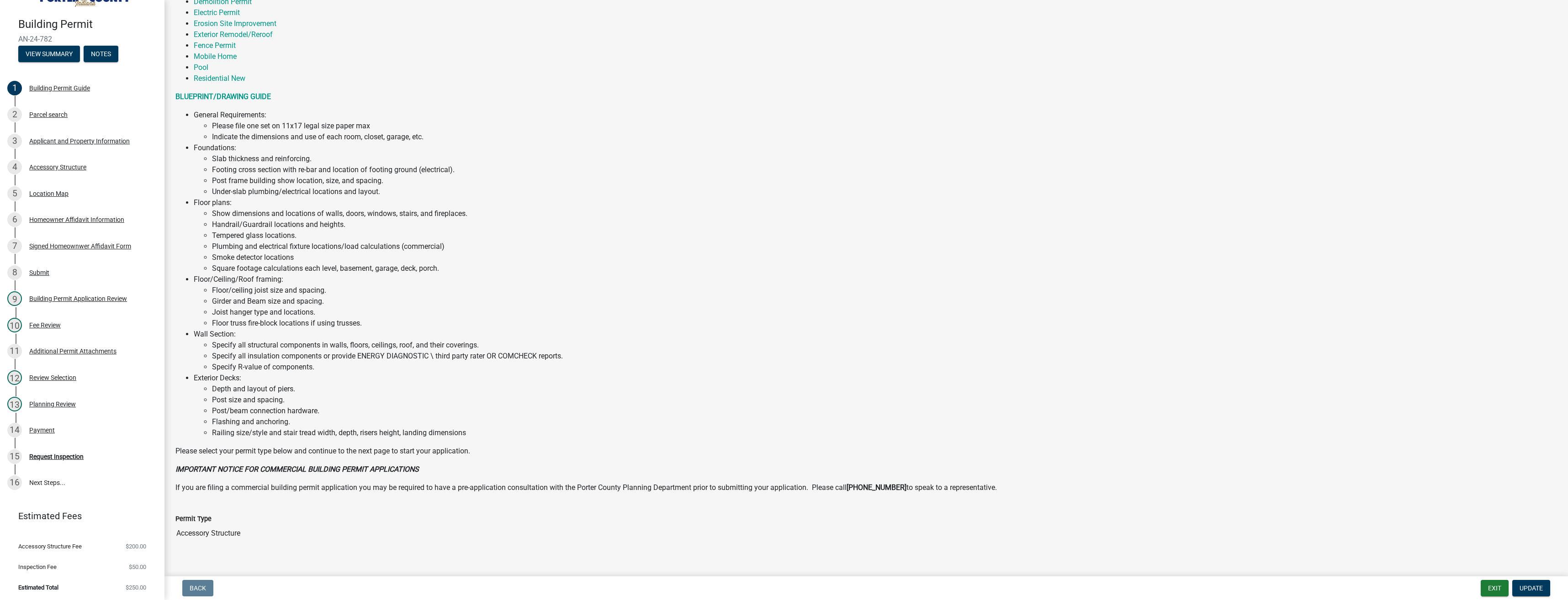
scroll to position [255, 0]
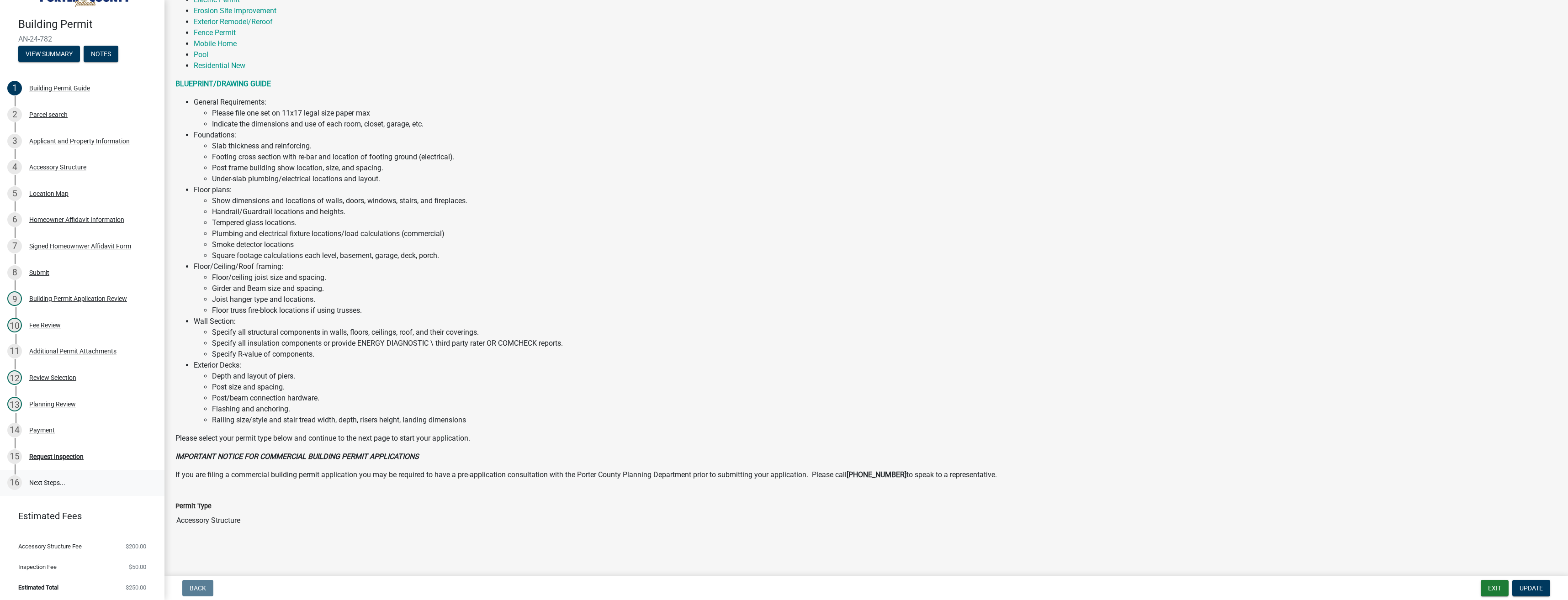
click at [36, 479] on link "16 Next Steps..." at bounding box center [82, 483] width 164 height 27
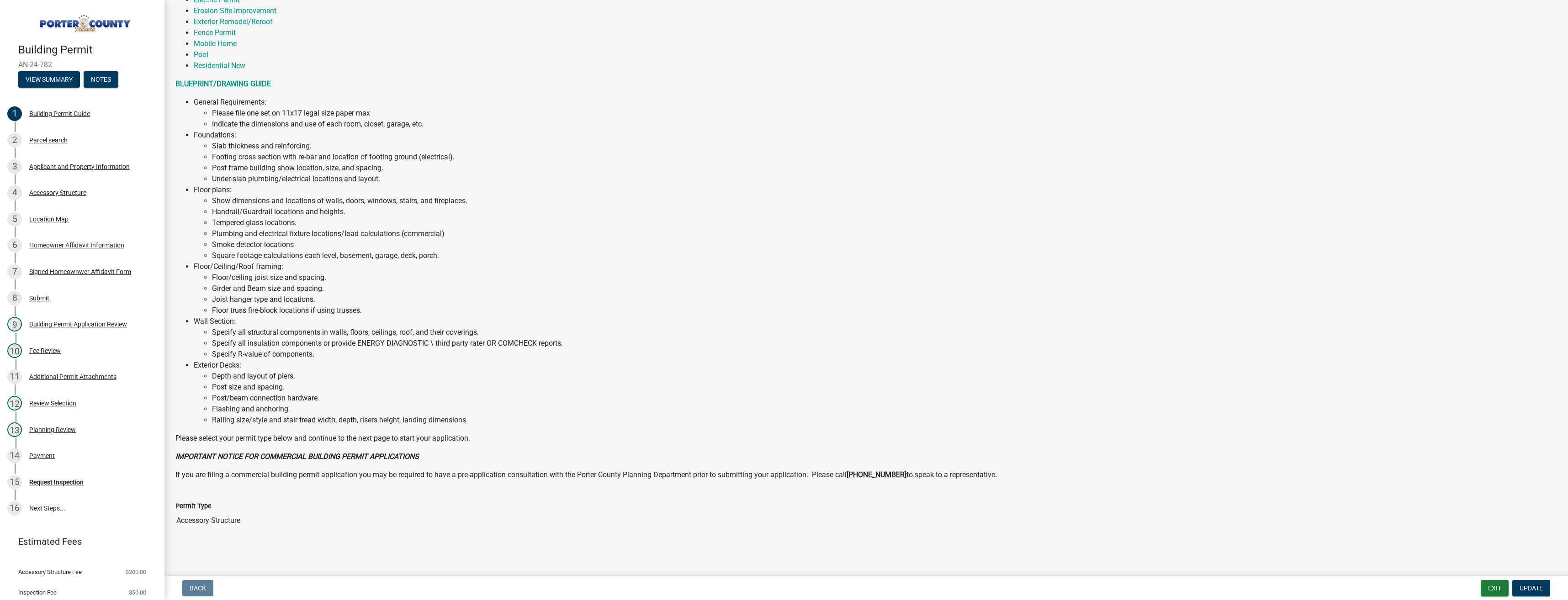
scroll to position [0, 0]
click at [65, 76] on button "View Summary" at bounding box center [49, 80] width 61 height 16
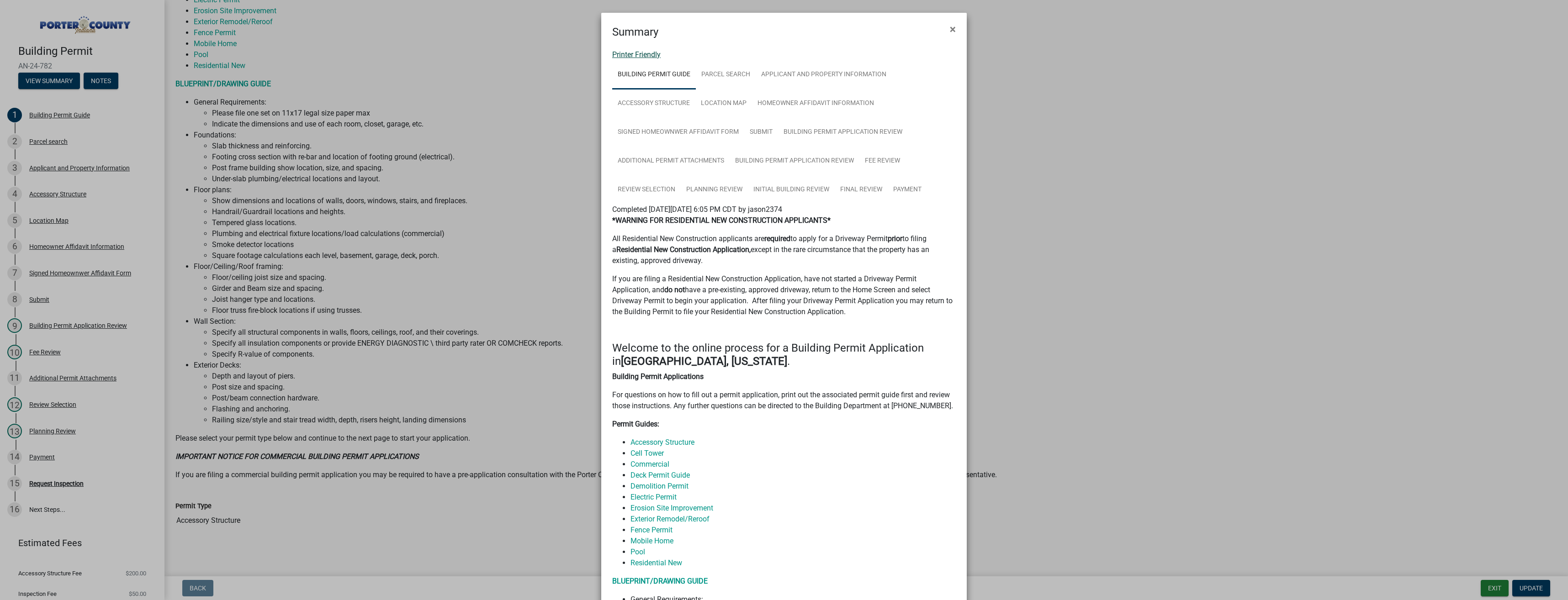
click at [648, 56] on link "Printer Friendly" at bounding box center [637, 55] width 49 height 9
click at [503, 252] on ngb-modal-window "Summary × Printer Friendly Building Permit Guide Parcel search Applicant and Pr…" at bounding box center [784, 300] width 1568 height 600
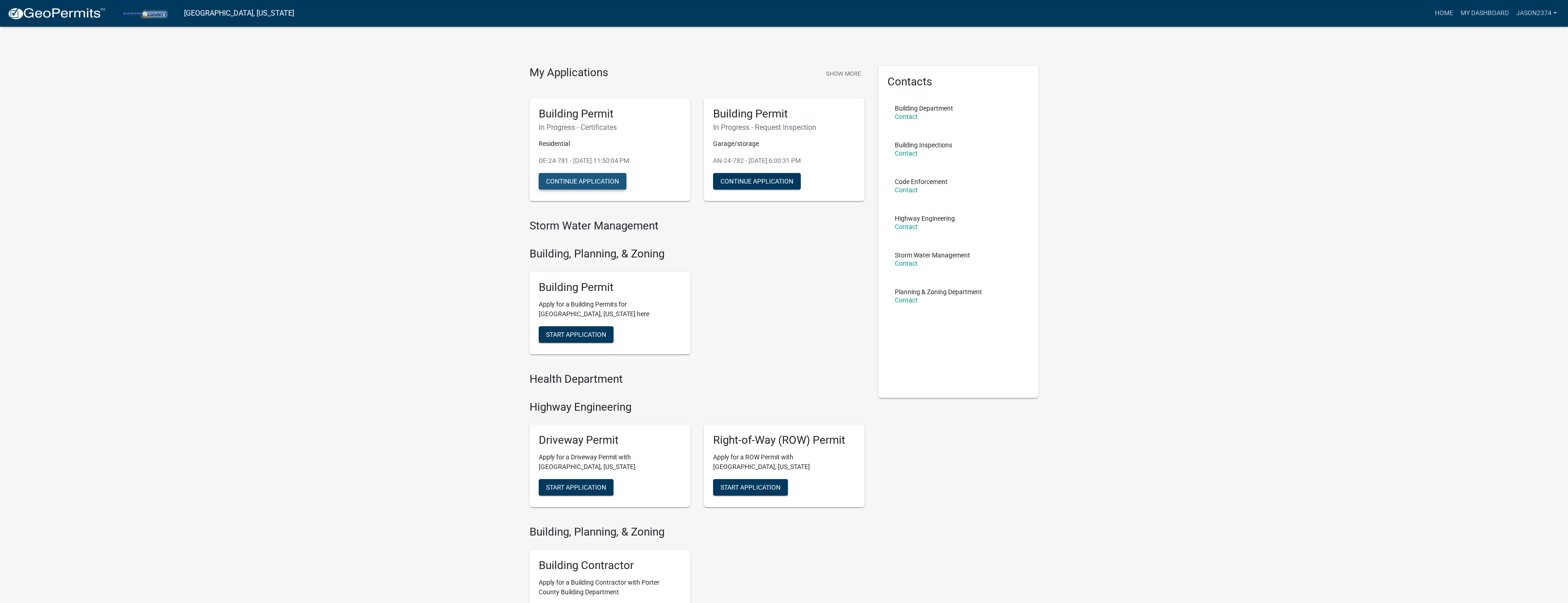
click at [603, 177] on button "Continue Application" at bounding box center [582, 181] width 87 height 17
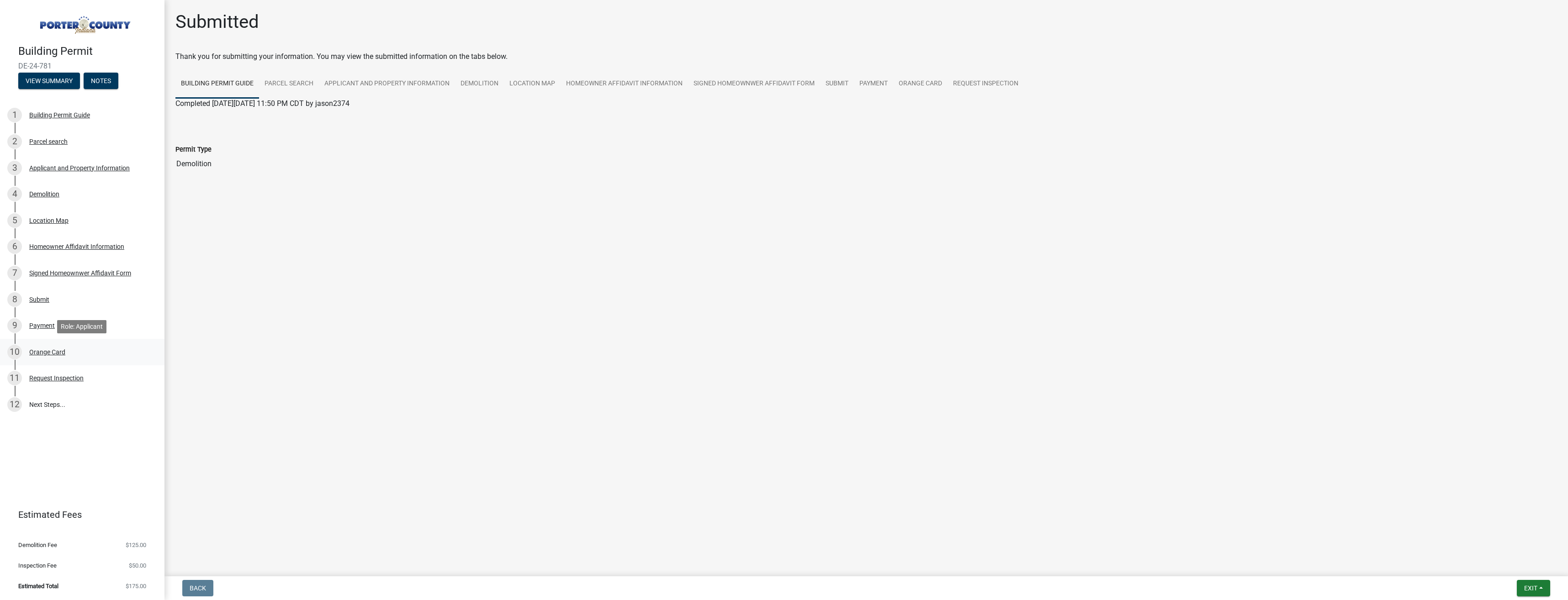
click at [59, 354] on div "Orange Card" at bounding box center [47, 352] width 36 height 7
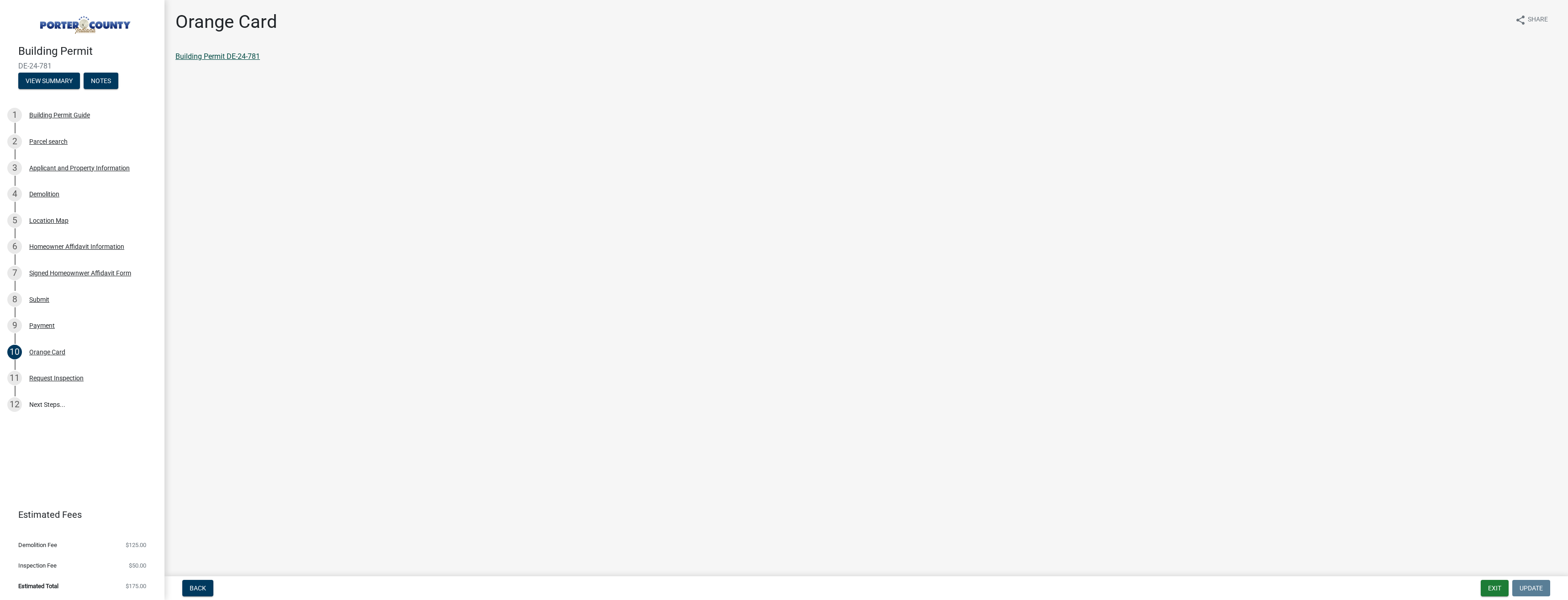
click at [243, 57] on link "Building Permit DE-24-781" at bounding box center [217, 57] width 85 height 9
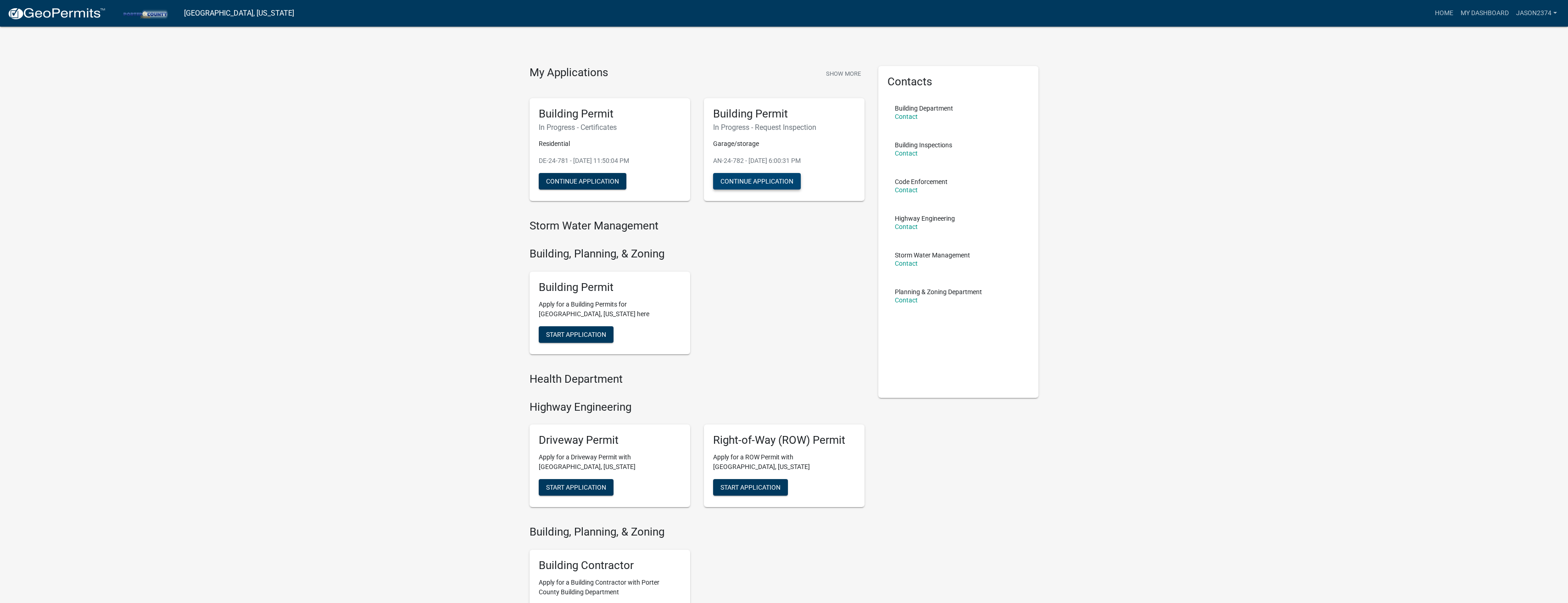
click at [747, 181] on button "Continue Application" at bounding box center [756, 181] width 87 height 17
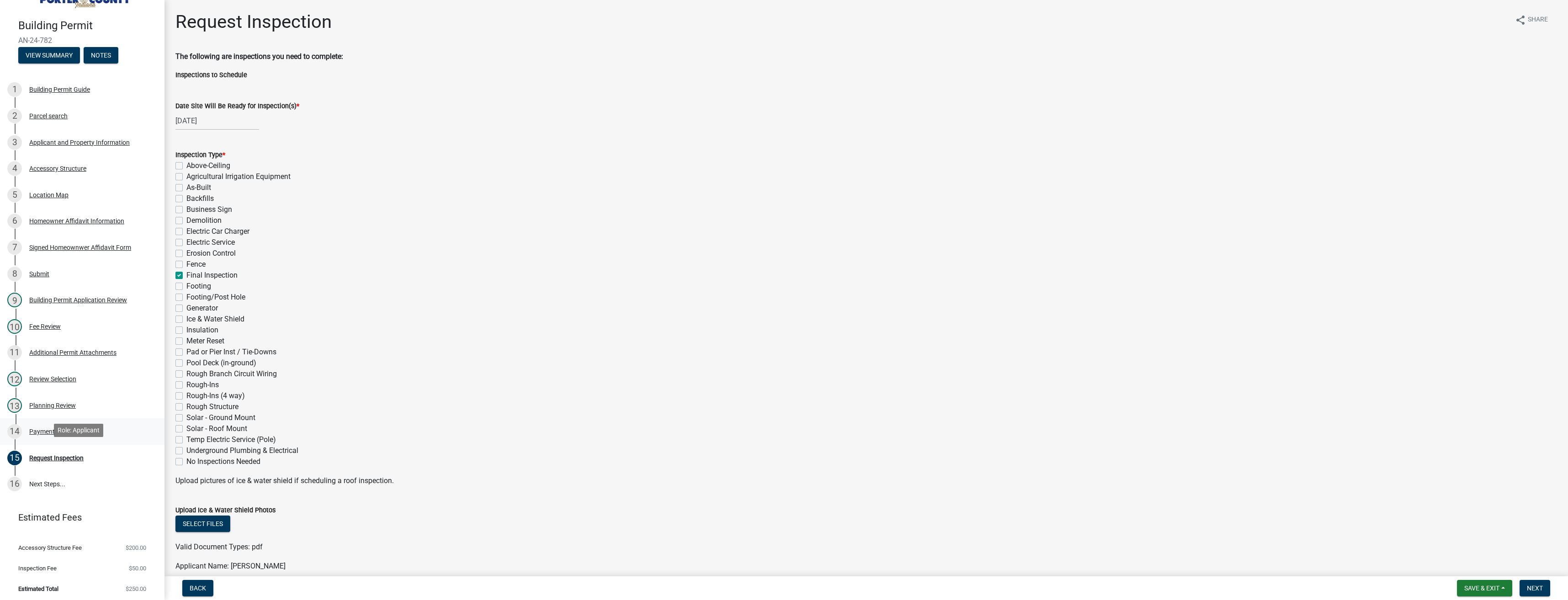
scroll to position [27, 0]
click at [47, 481] on link "16 Next Steps..." at bounding box center [82, 483] width 164 height 27
click at [52, 455] on div "Request Inspection" at bounding box center [56, 456] width 54 height 7
click at [52, 403] on div "Planning Review" at bounding box center [52, 404] width 47 height 7
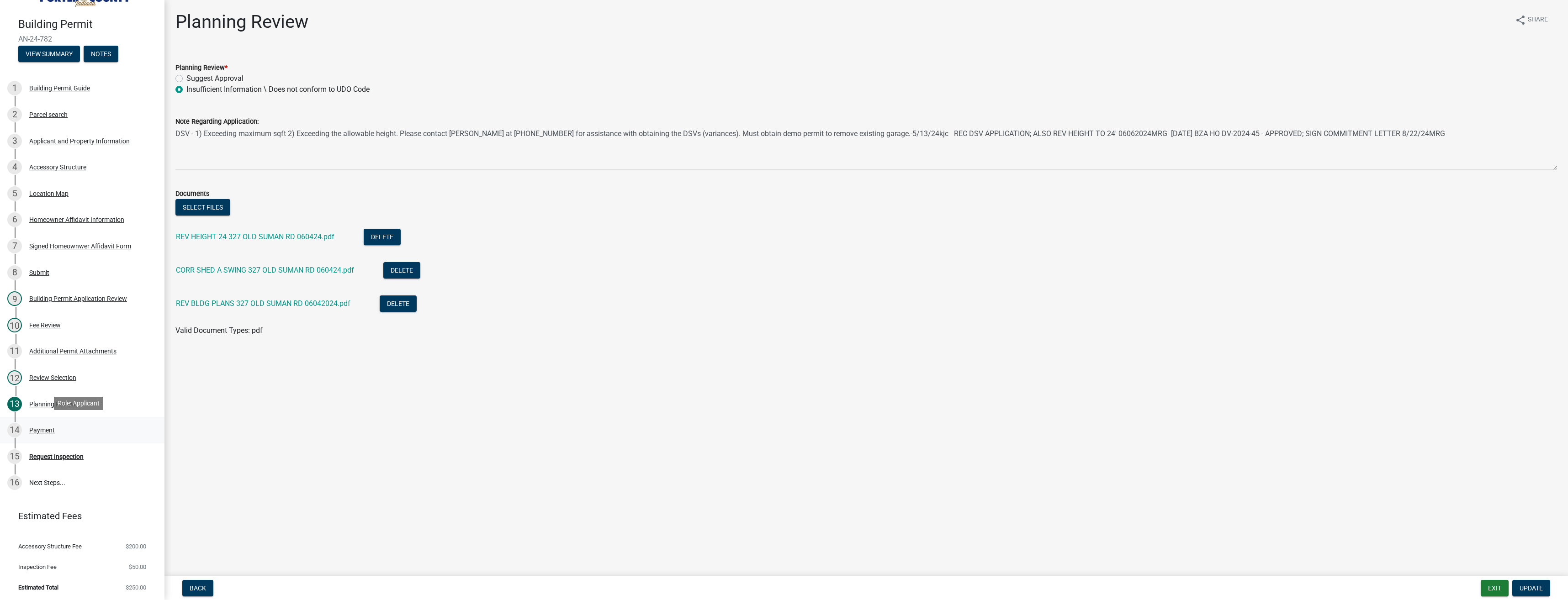
click at [49, 432] on div "Payment" at bounding box center [42, 430] width 26 height 7
click at [46, 427] on div "Payment" at bounding box center [42, 430] width 26 height 7
click at [47, 453] on div "Request Inspection" at bounding box center [56, 456] width 54 height 7
click at [41, 483] on link "16 Next Steps..." at bounding box center [82, 483] width 164 height 27
click at [41, 483] on link "16 Next Steps..." at bounding box center [82, 483] width 164 height 27
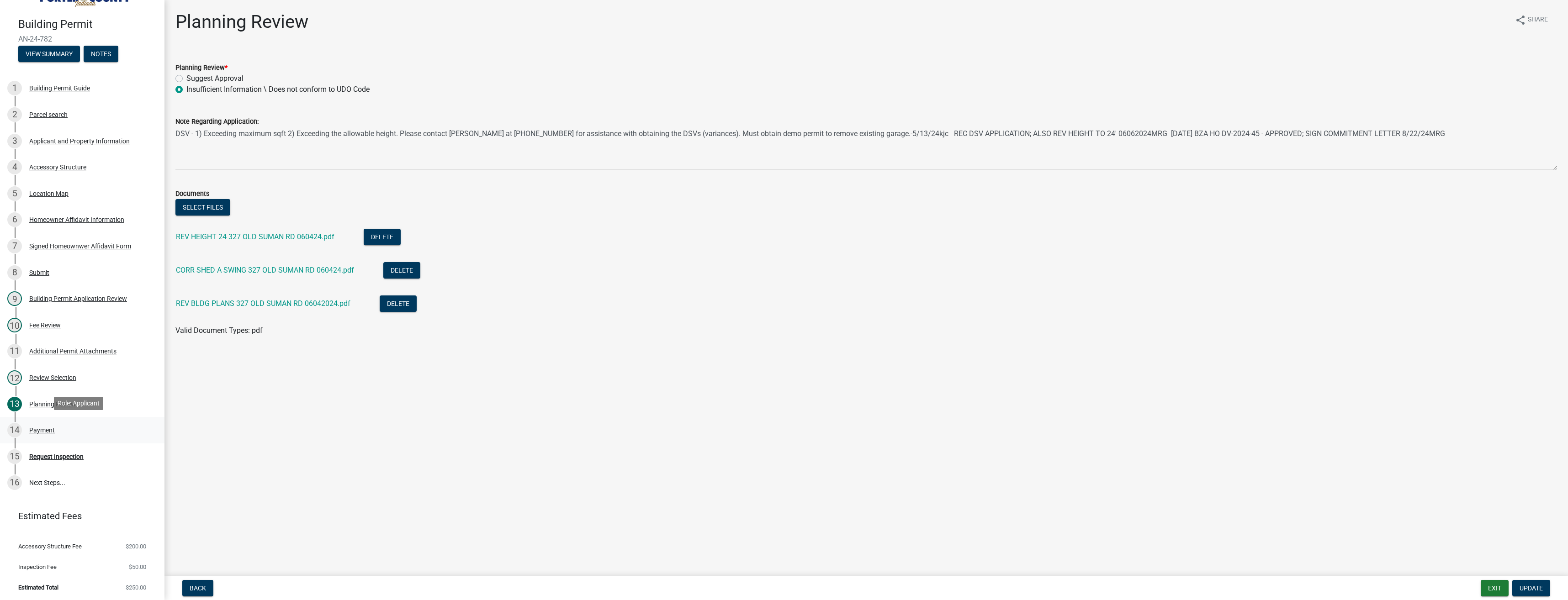
click at [46, 430] on div "Payment" at bounding box center [42, 430] width 26 height 7
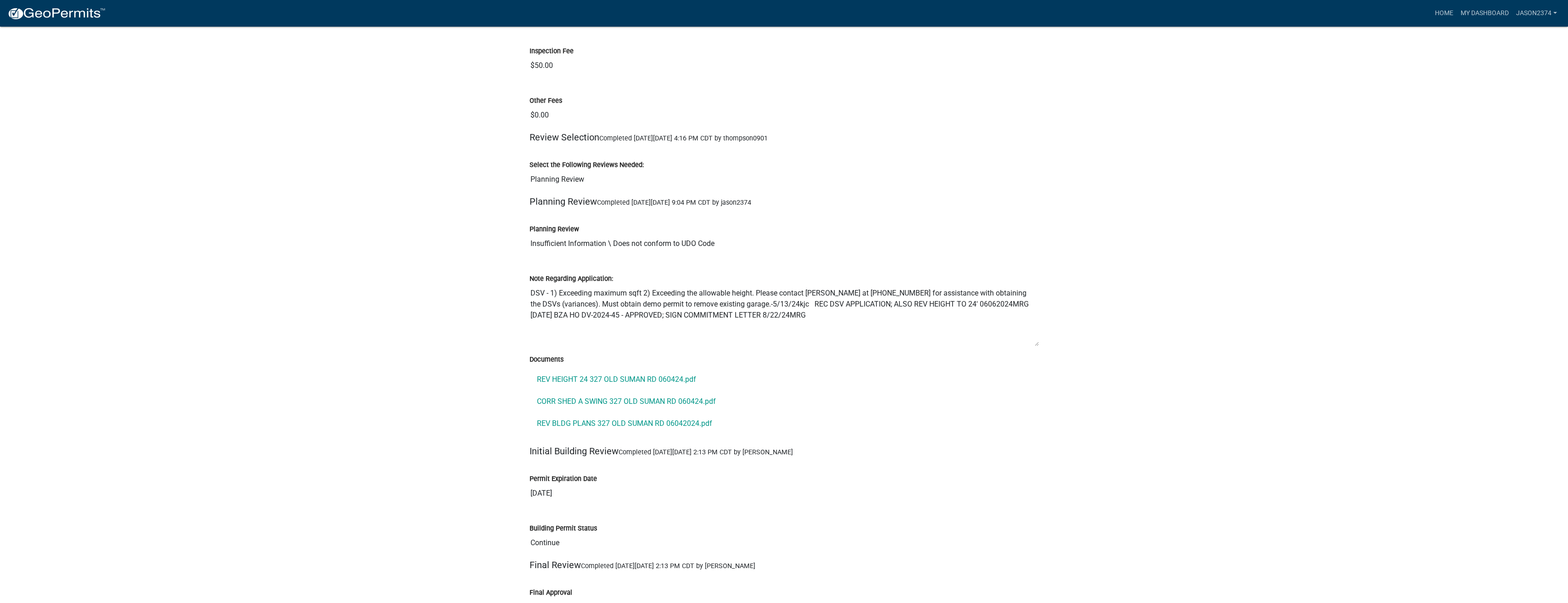
scroll to position [6834, 0]
